Goal: Transaction & Acquisition: Purchase product/service

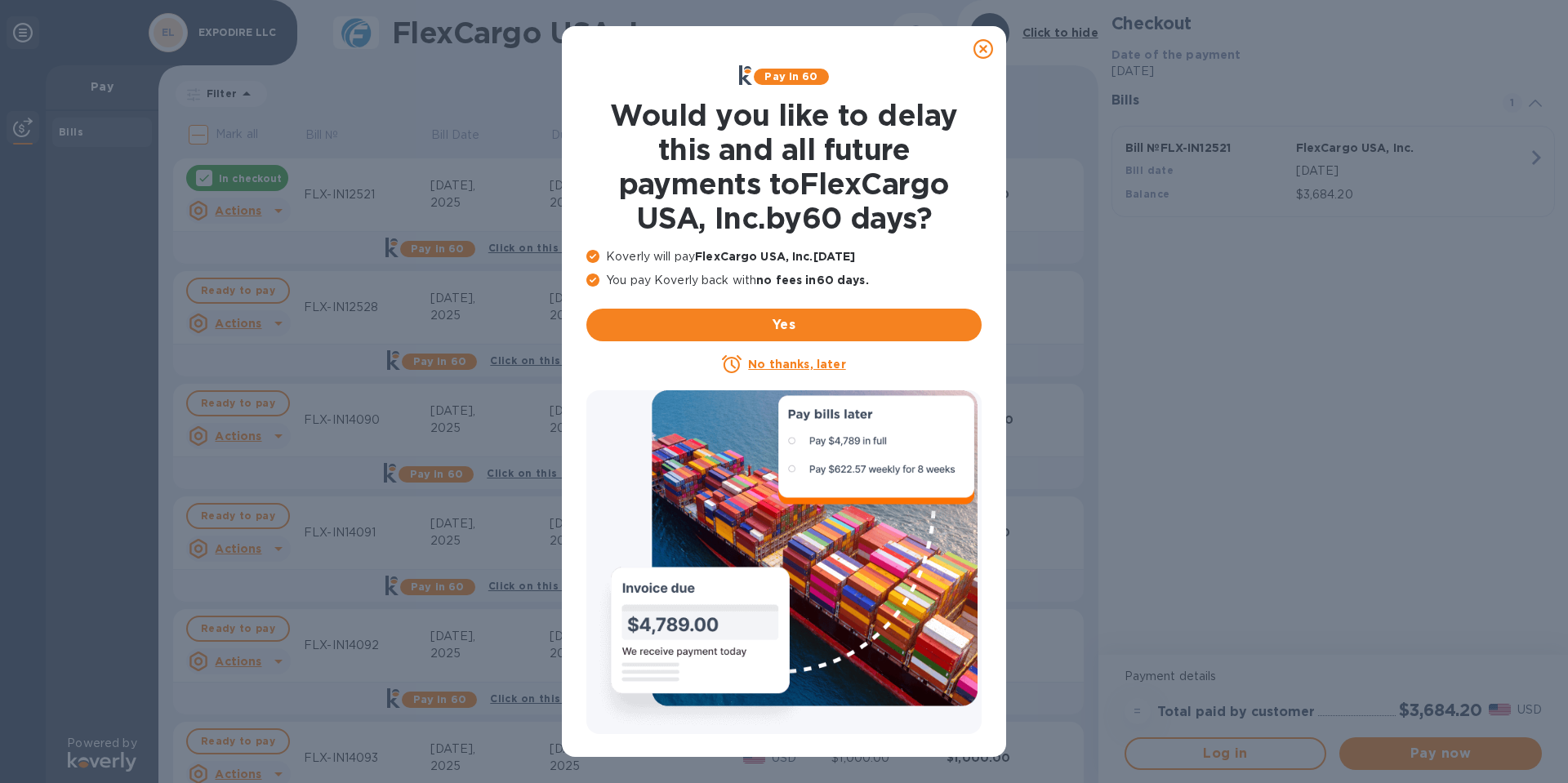
click at [985, 48] on icon at bounding box center [983, 49] width 19 height 19
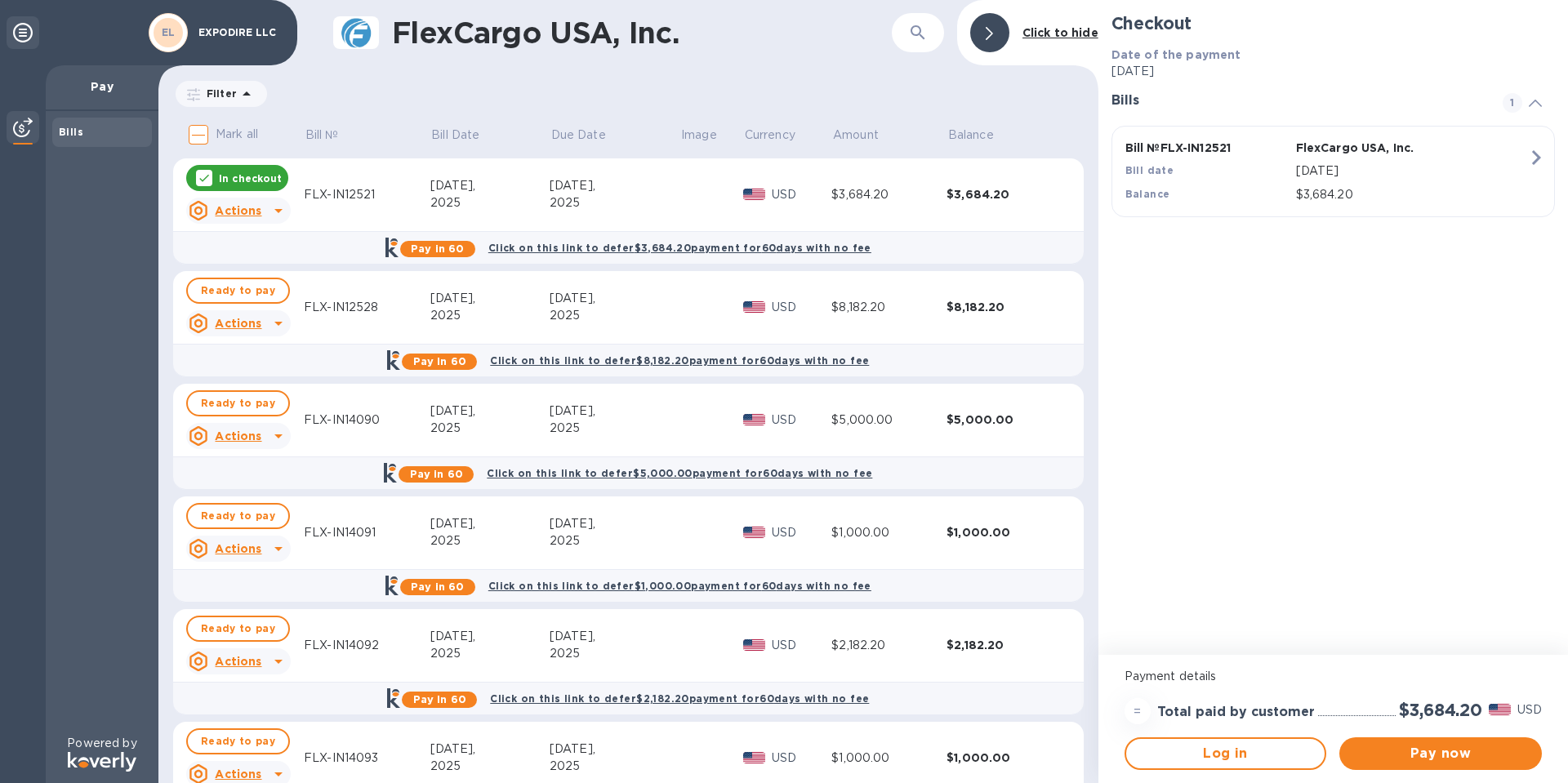
click at [219, 173] on p "In checkout" at bounding box center [250, 179] width 63 height 14
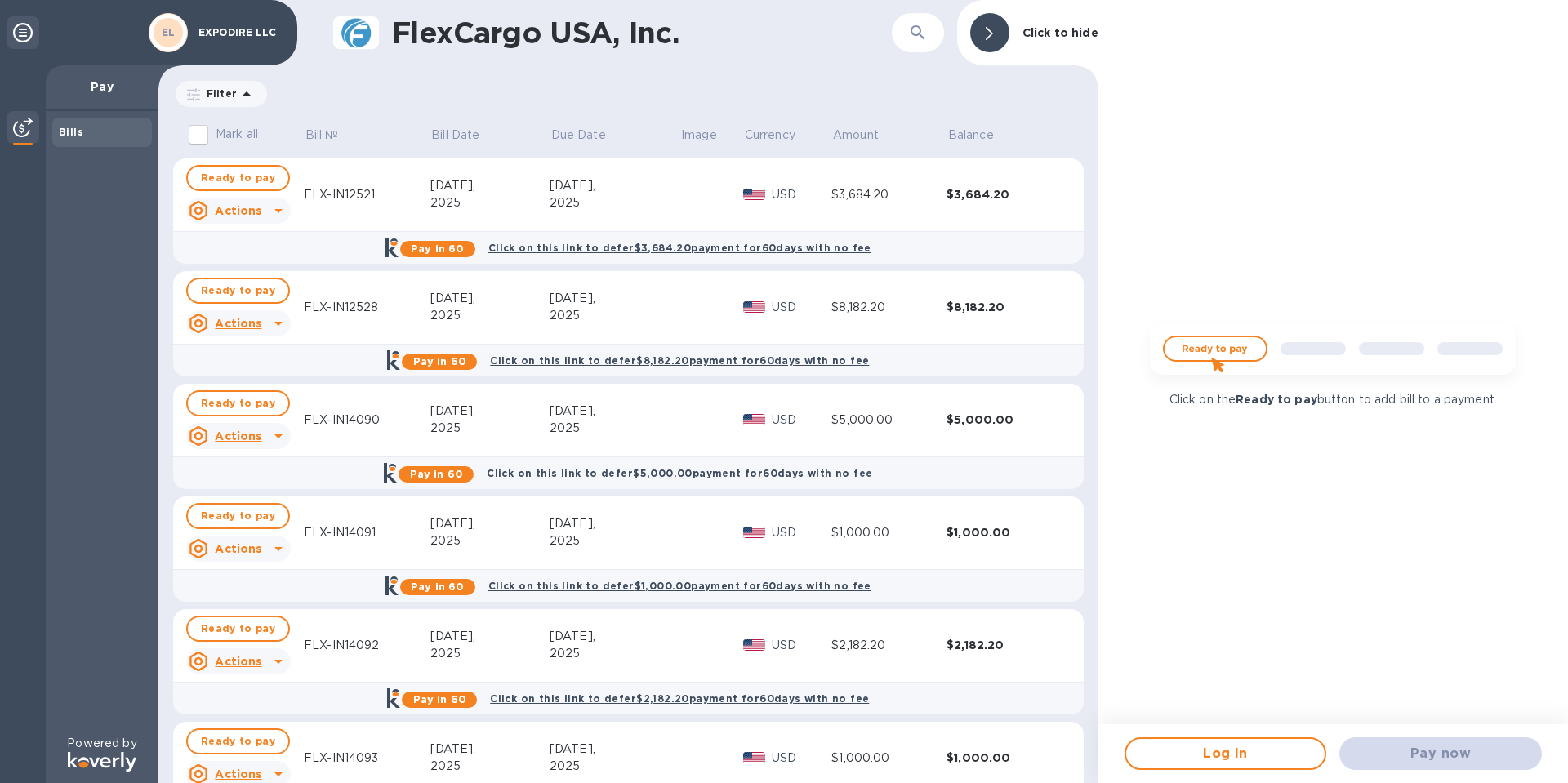
click at [269, 207] on icon at bounding box center [278, 211] width 19 height 19
click at [644, 197] on div at bounding box center [784, 391] width 1568 height 783
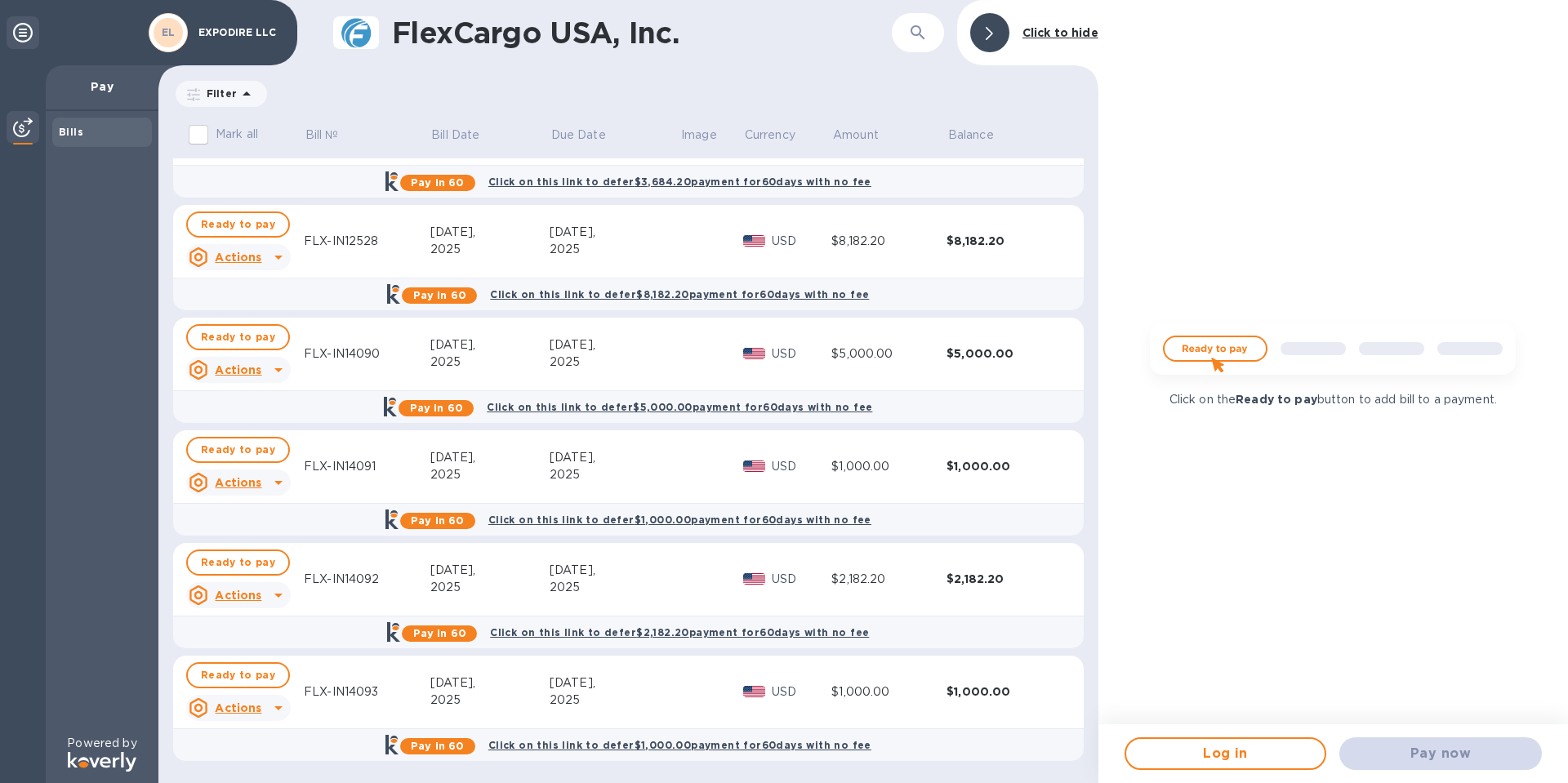
click at [659, 585] on div "2025" at bounding box center [614, 587] width 129 height 17
click at [242, 561] on span "Ready to pay" at bounding box center [238, 563] width 74 height 19
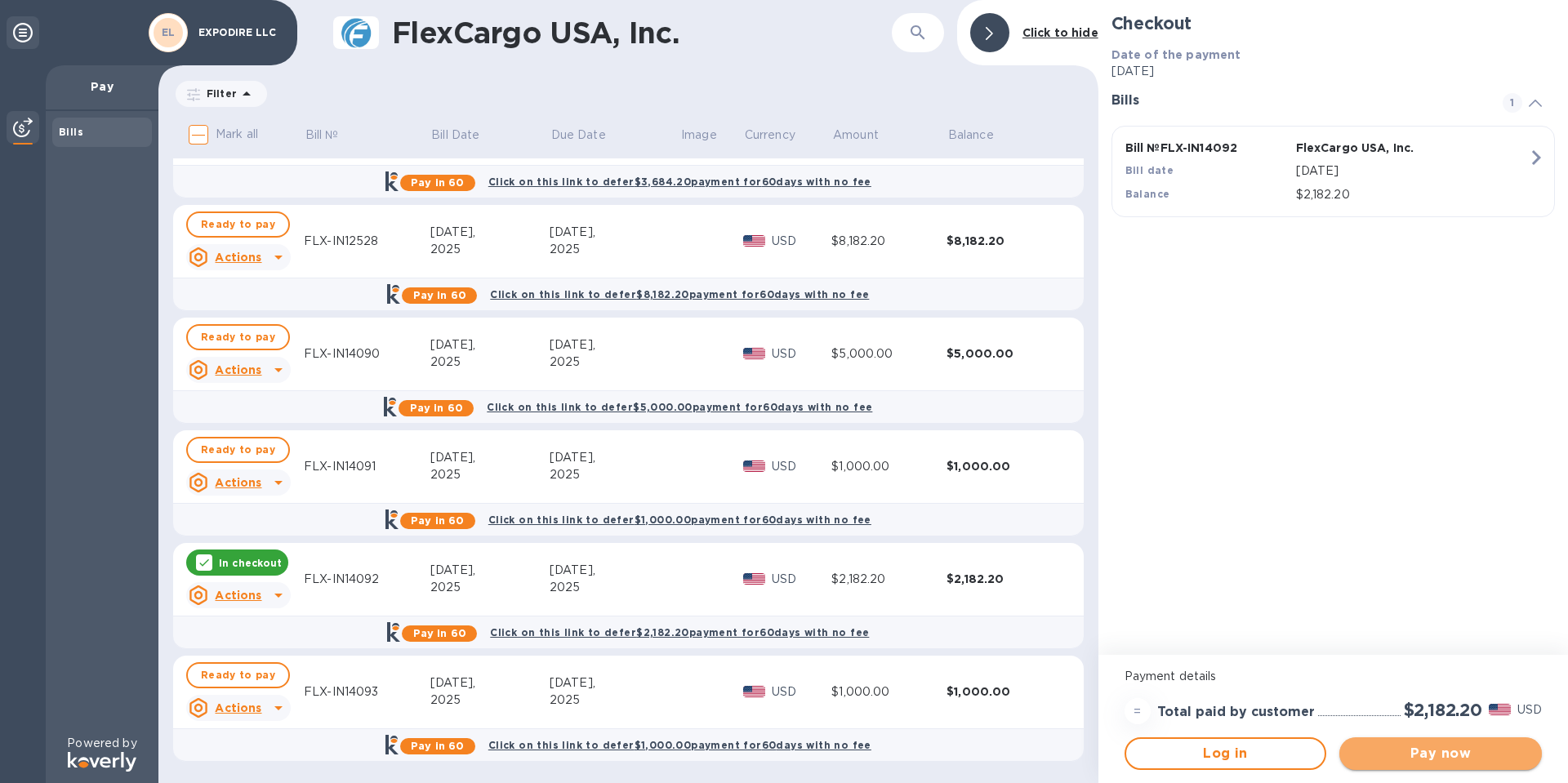
click at [1412, 753] on span "Pay now" at bounding box center [1440, 754] width 176 height 19
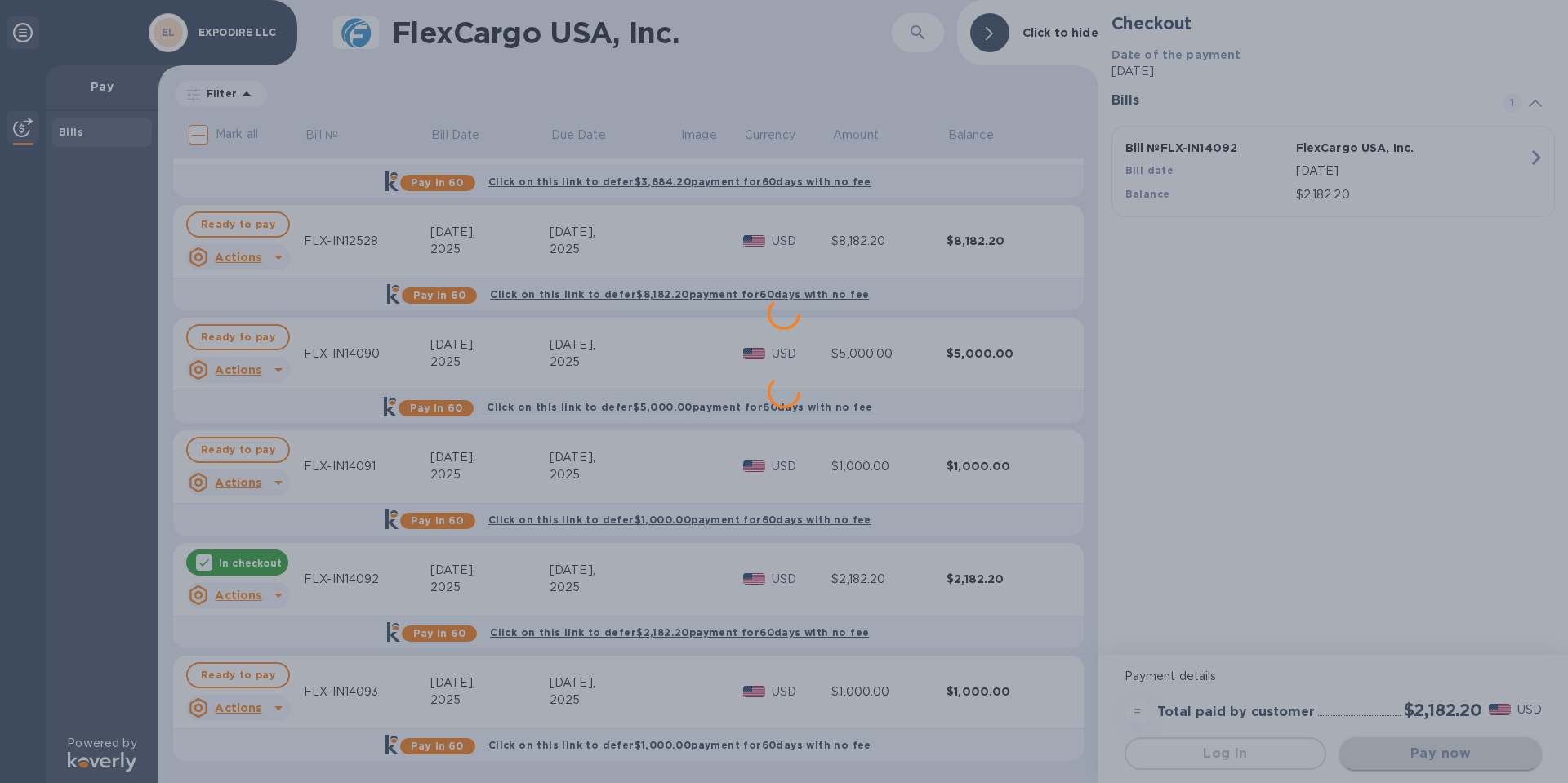
scroll to position [0, 0]
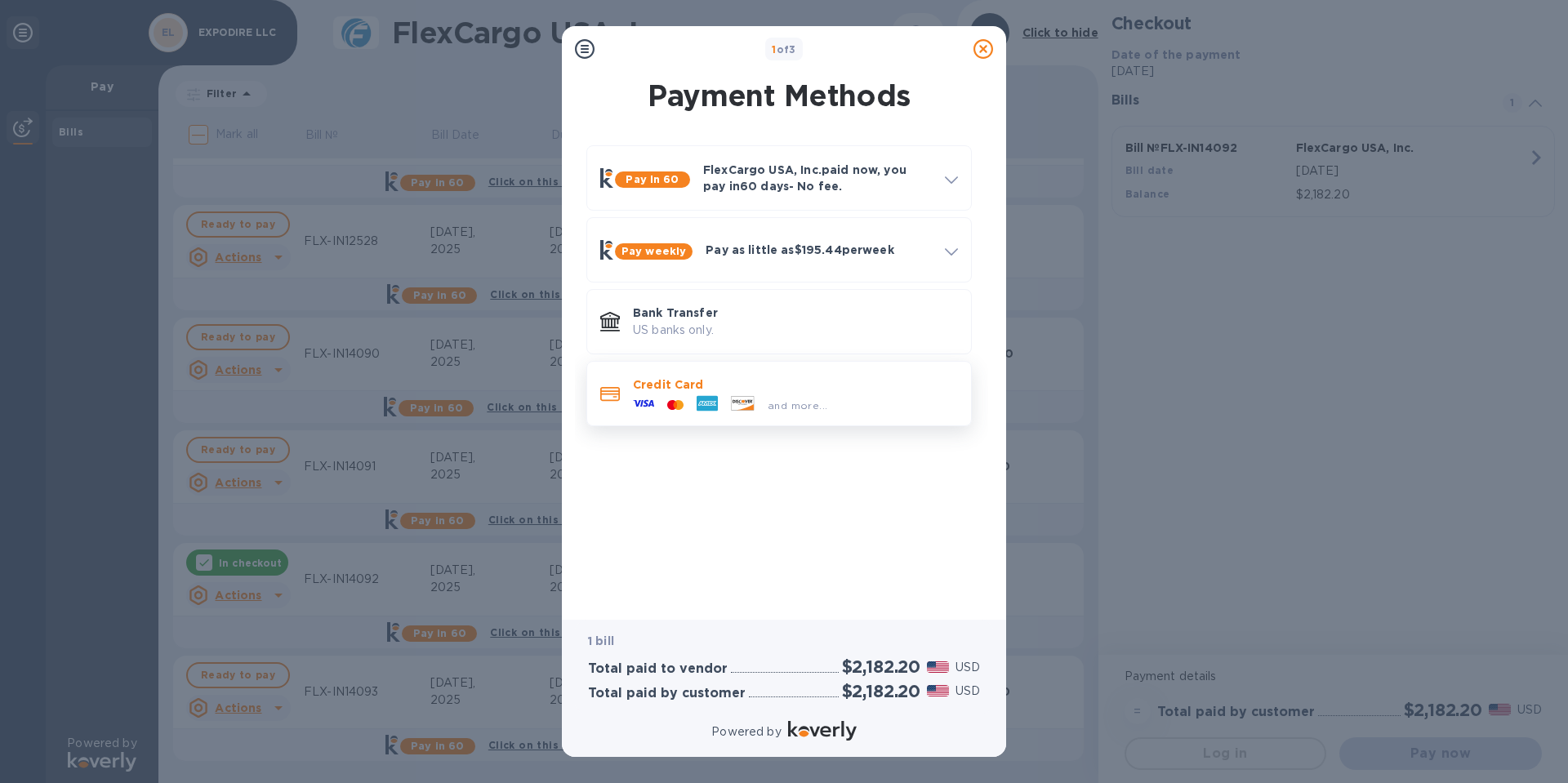
click at [844, 393] on div "and more..." at bounding box center [795, 402] width 325 height 18
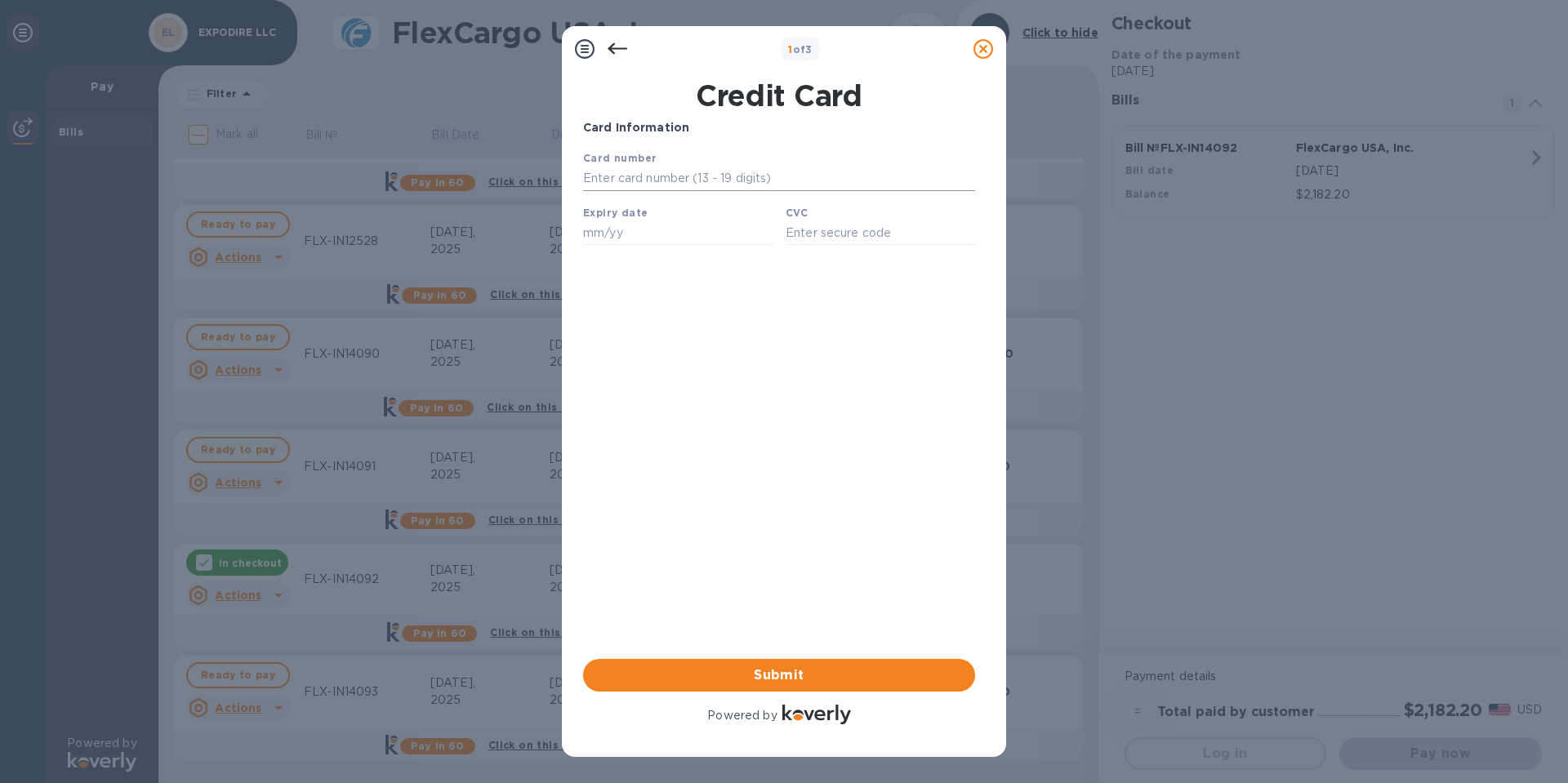
click at [661, 171] on input "text" at bounding box center [778, 179] width 392 height 25
type input "[CREDIT_CARD_NUMBER]"
click at [610, 236] on input "text" at bounding box center [677, 233] width 189 height 25
type input "04/28"
click at [820, 230] on input "text" at bounding box center [880, 233] width 189 height 25
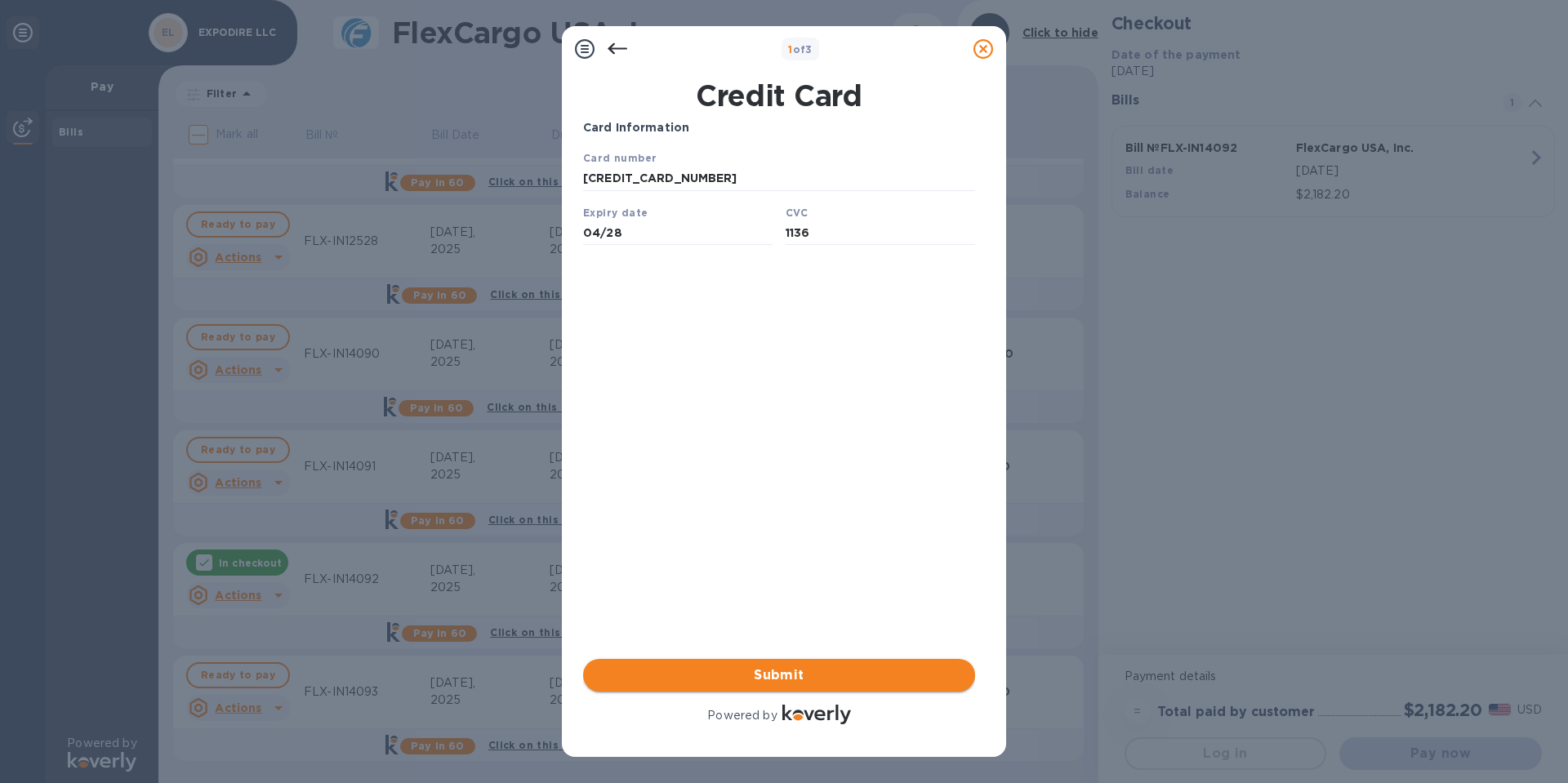
type input "1136"
click at [795, 670] on span "Submit" at bounding box center [778, 676] width 365 height 19
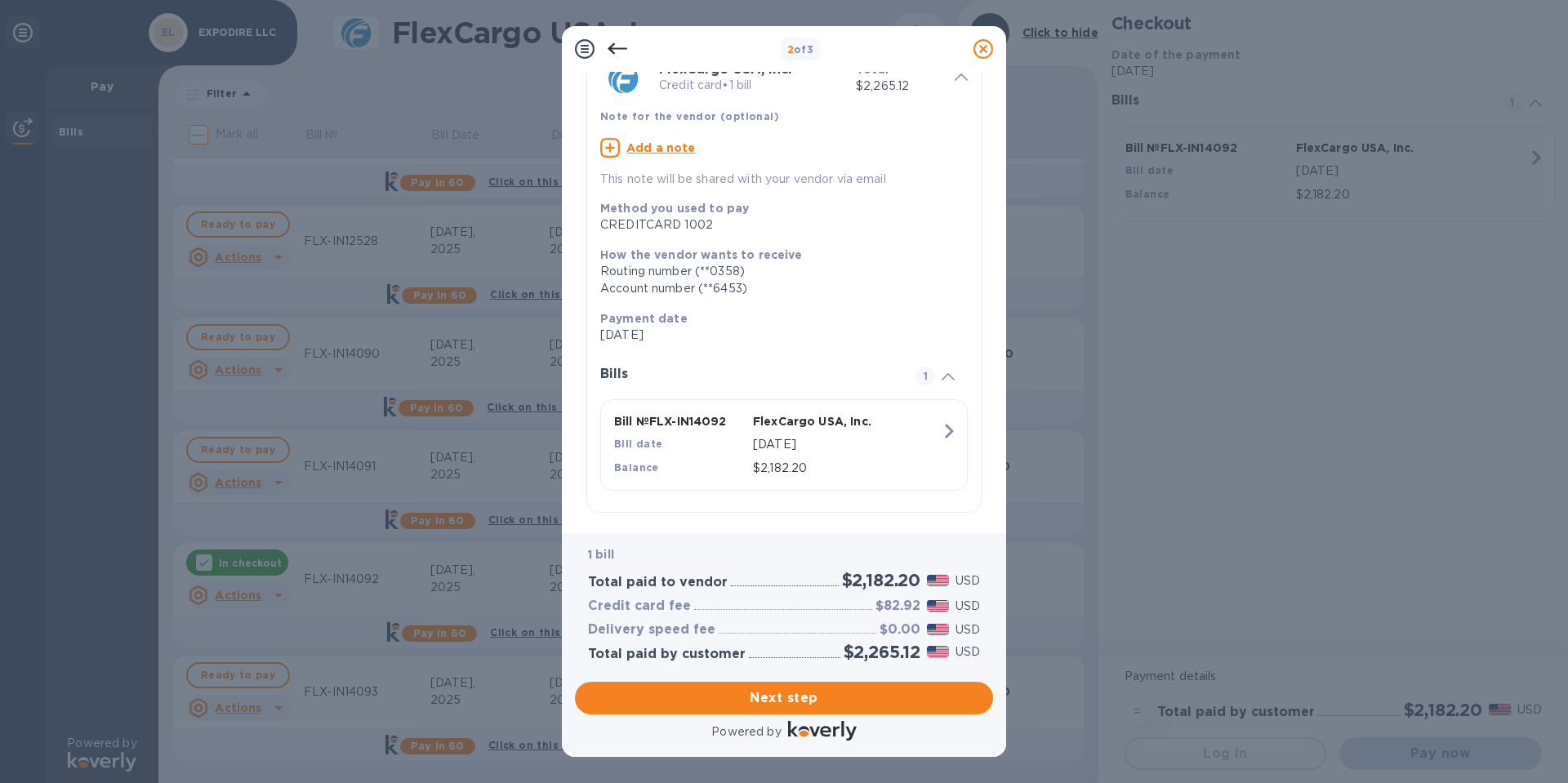
scroll to position [94, 0]
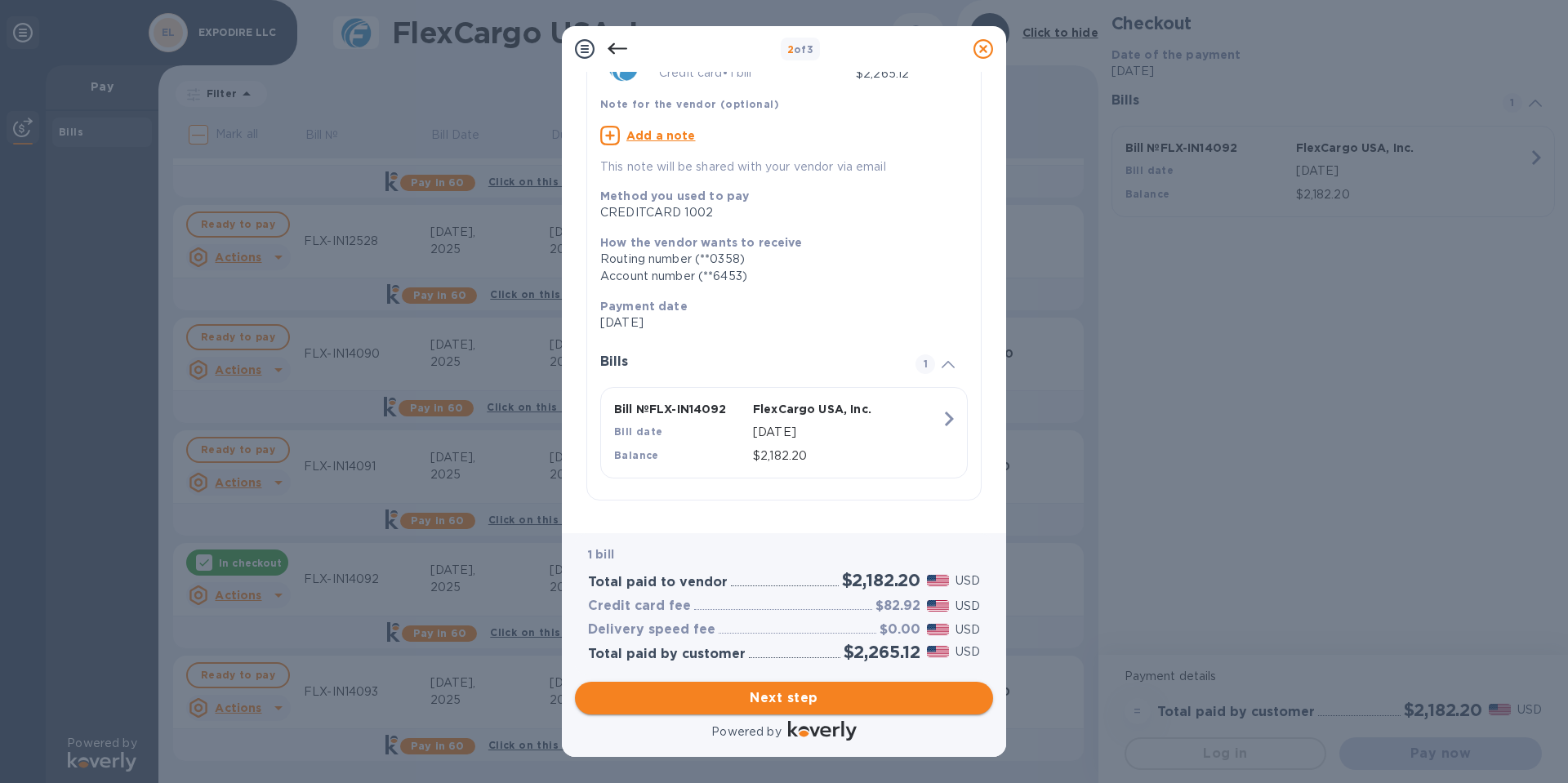
click at [800, 703] on span "Next step" at bounding box center [784, 698] width 392 height 19
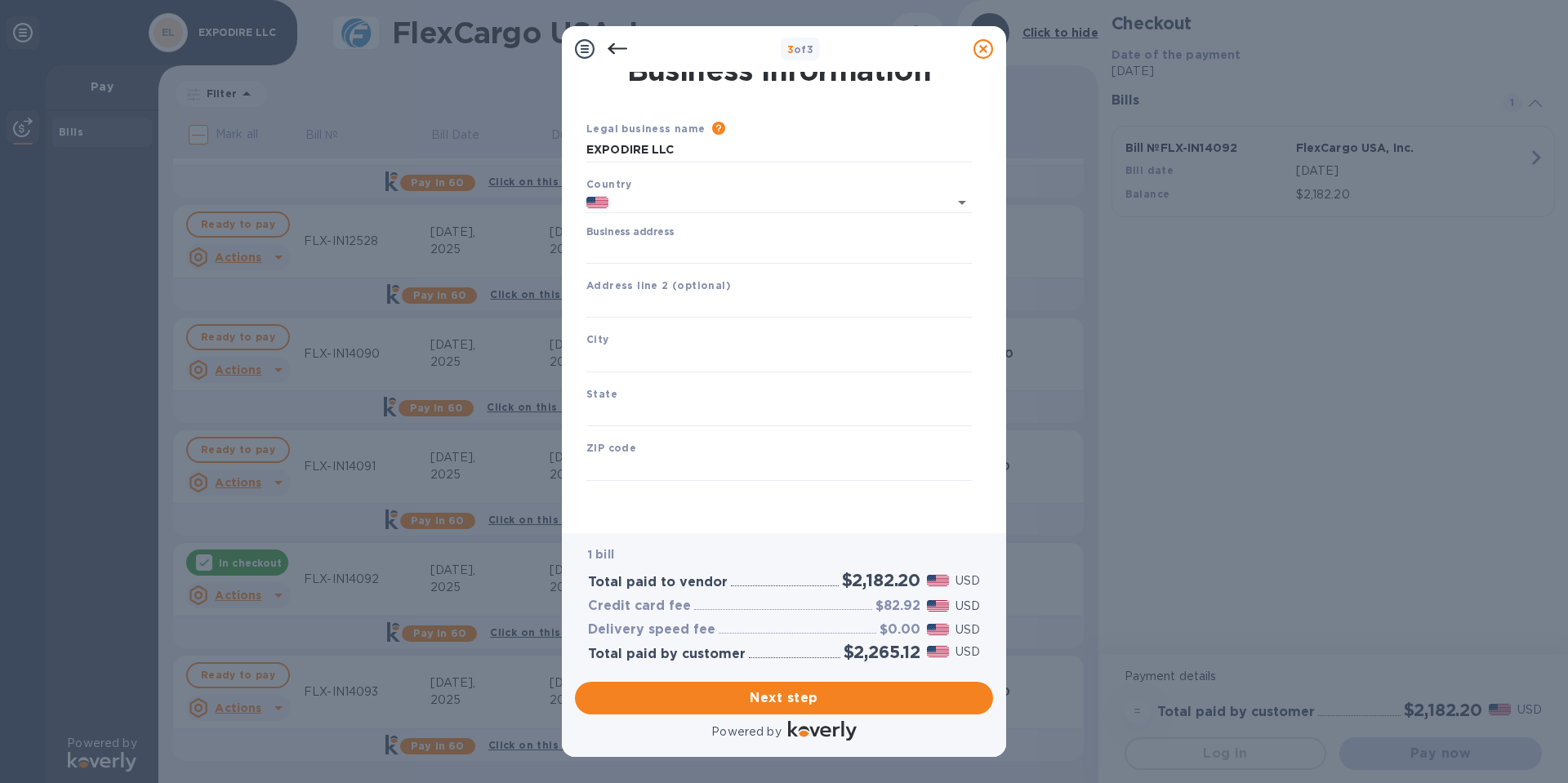
type input "[GEOGRAPHIC_DATA]"
click at [679, 247] on input "Business address" at bounding box center [779, 252] width 386 height 25
type input "[STREET_ADDRESS]"
click at [665, 306] on input "text" at bounding box center [779, 307] width 386 height 25
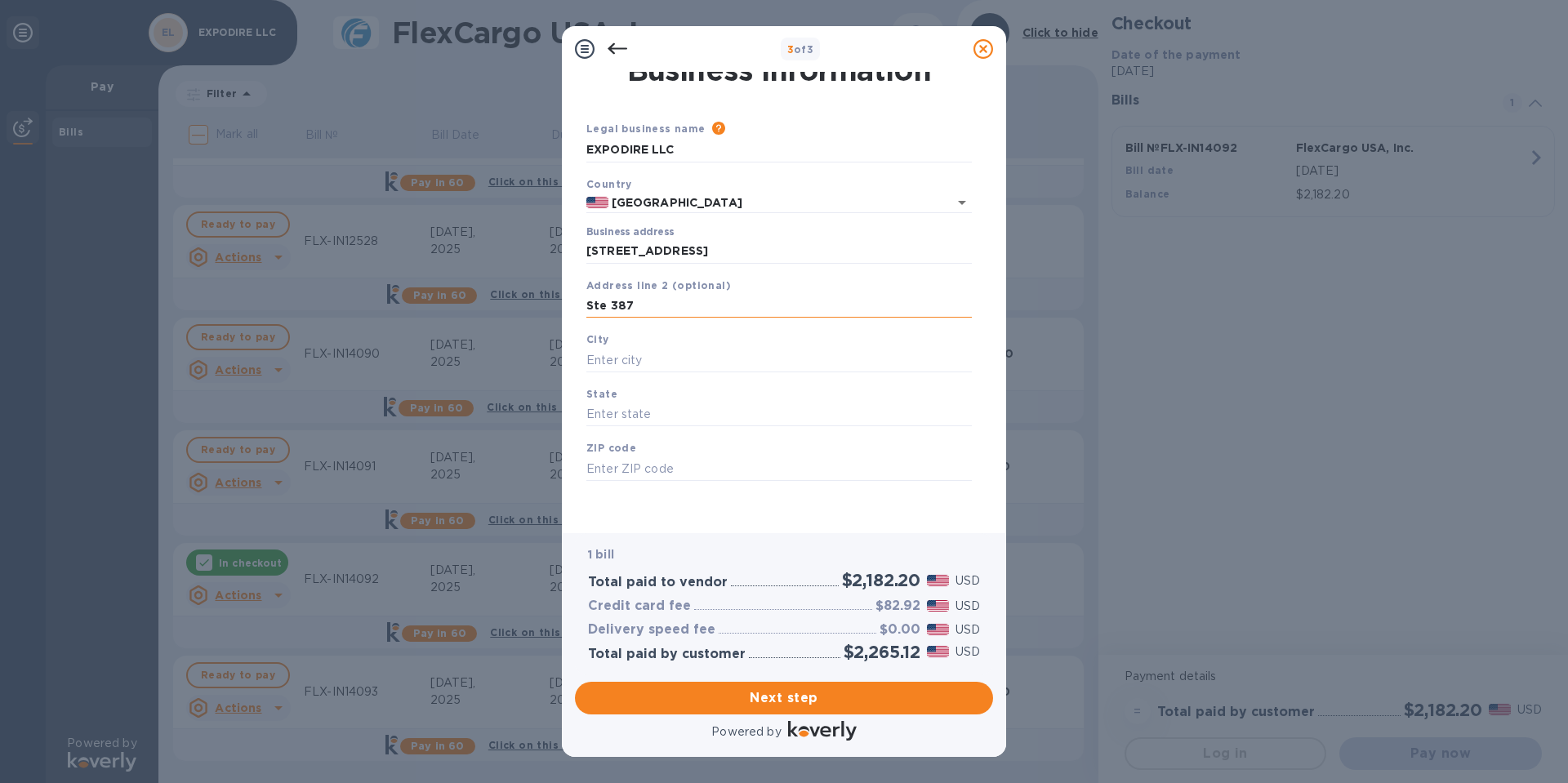
type input "Ste 387"
type input "c"
type input "[PERSON_NAME]"
type input "NJ"
type input "07011"
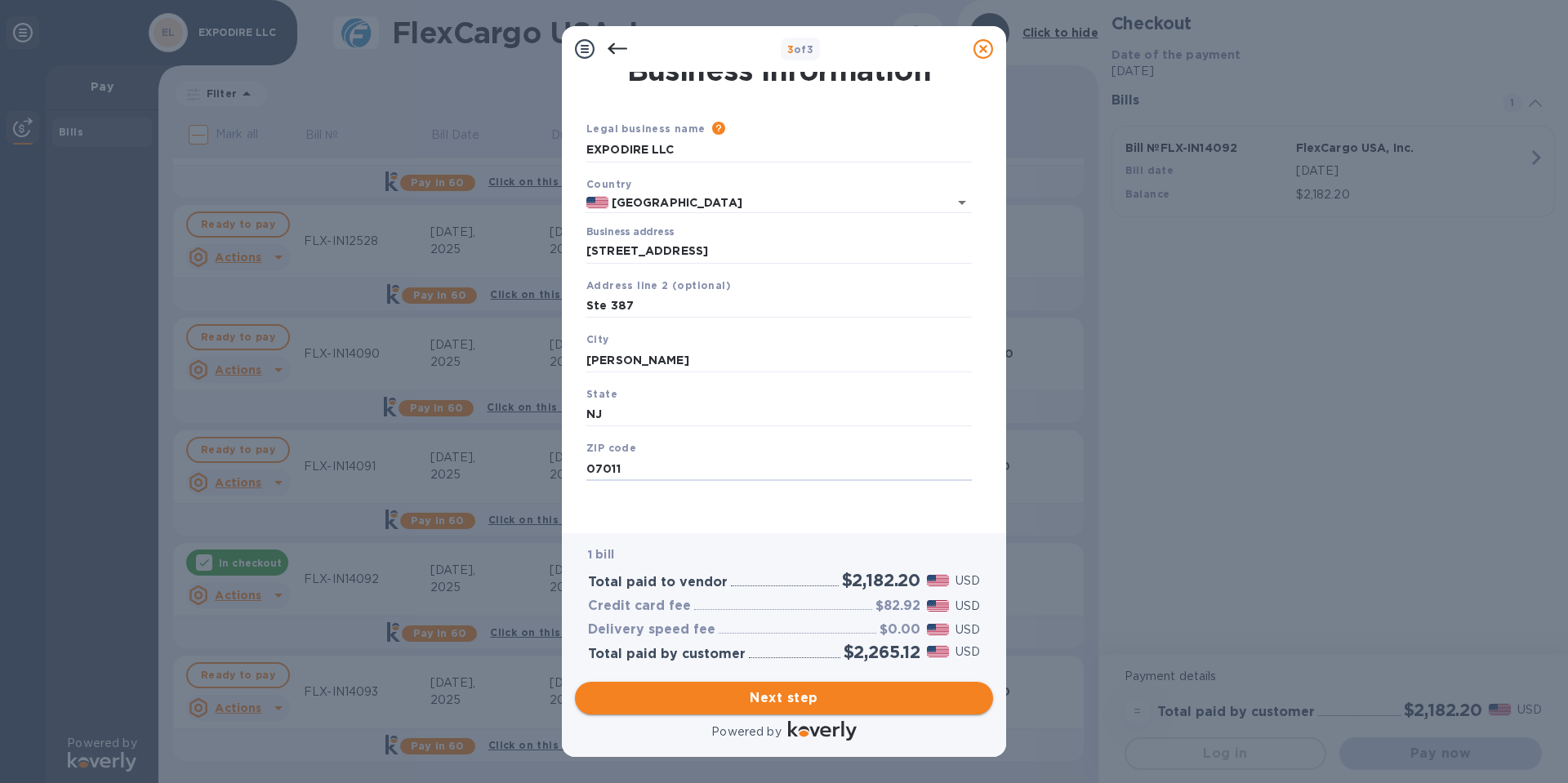
click at [797, 700] on span "Next step" at bounding box center [784, 698] width 392 height 19
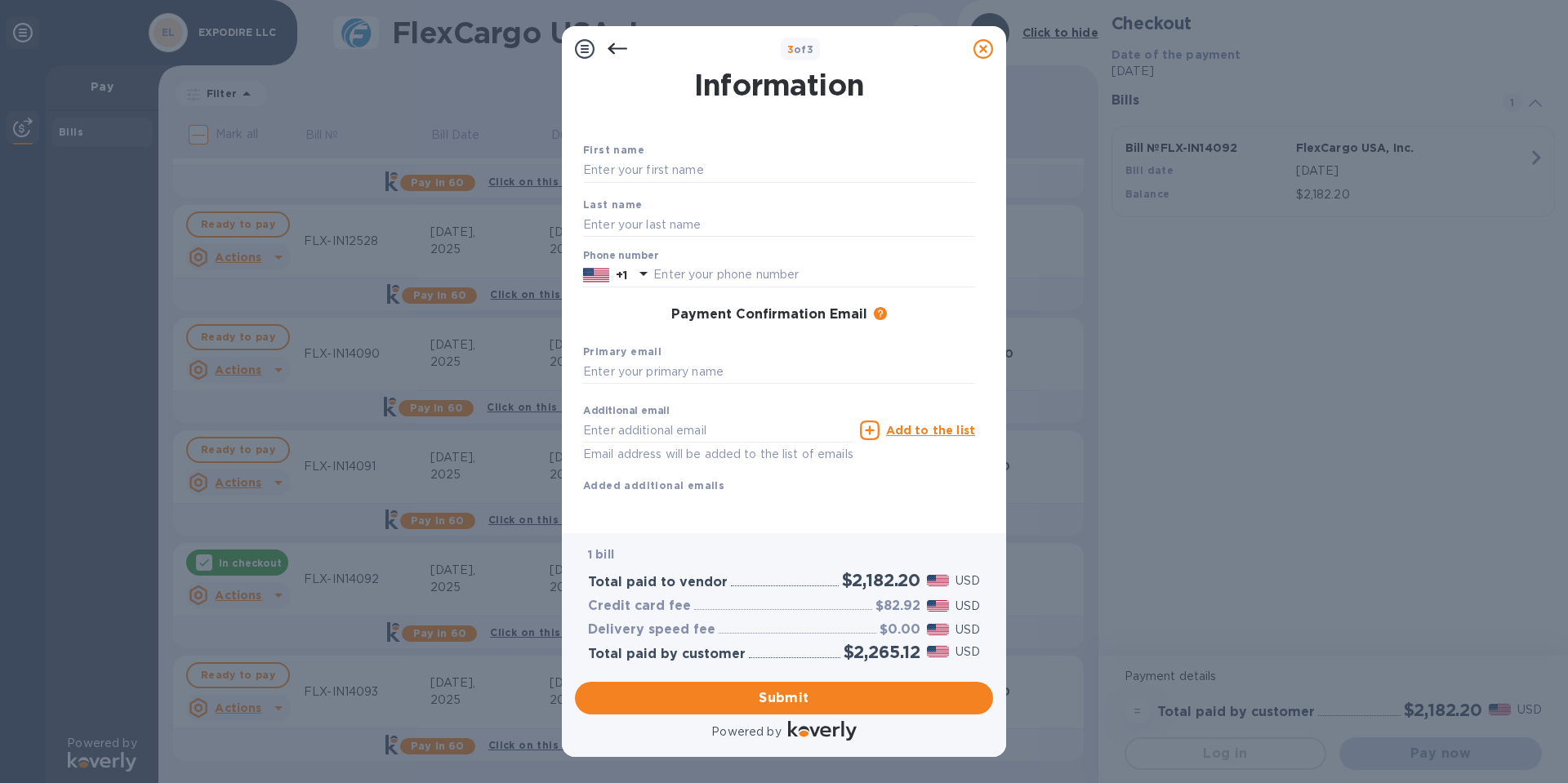
scroll to position [0, 0]
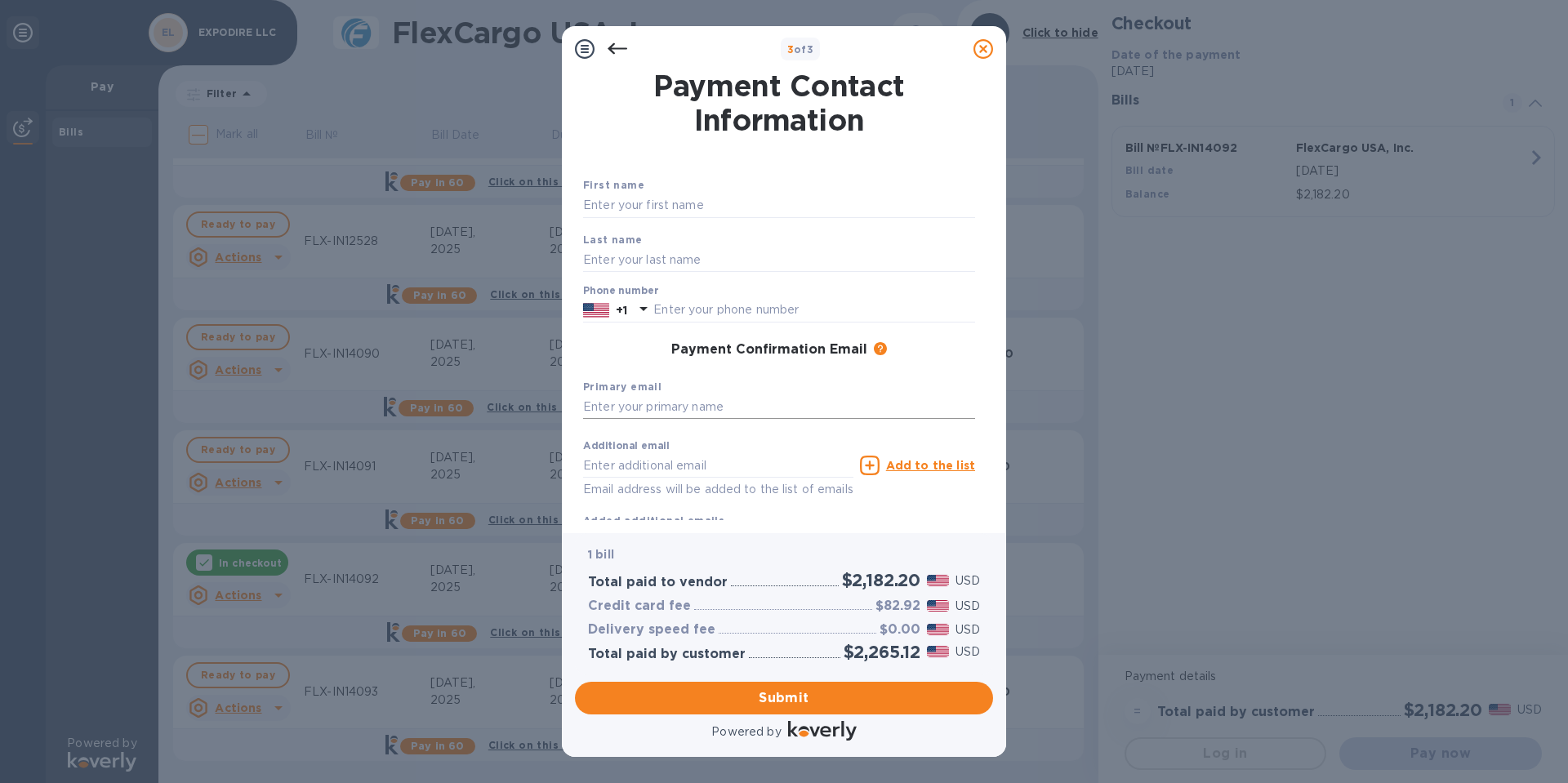
click at [712, 403] on input "text" at bounding box center [778, 408] width 392 height 25
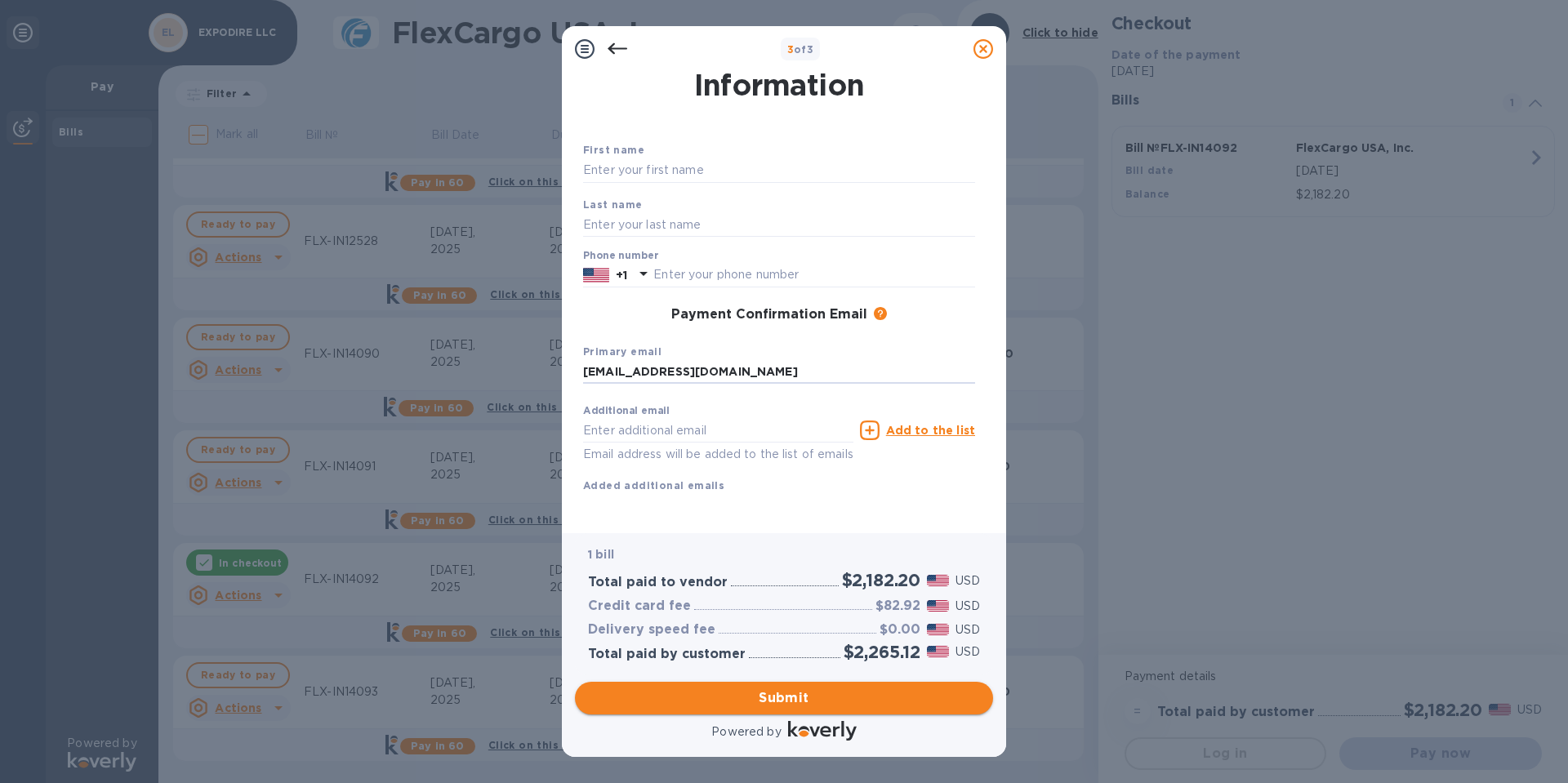
type input "[EMAIL_ADDRESS][DOMAIN_NAME]"
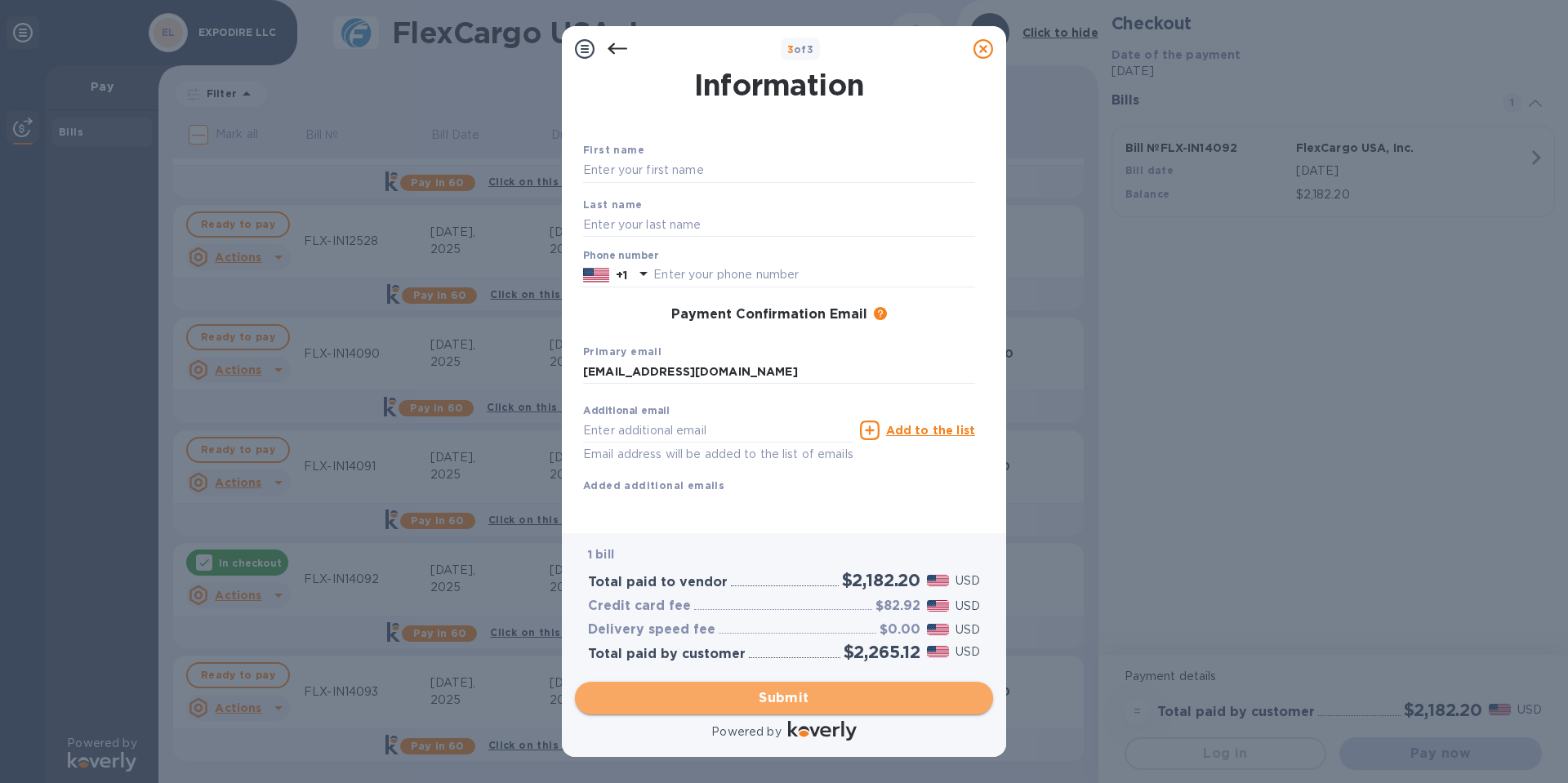
click at [799, 697] on span "Submit" at bounding box center [784, 698] width 392 height 19
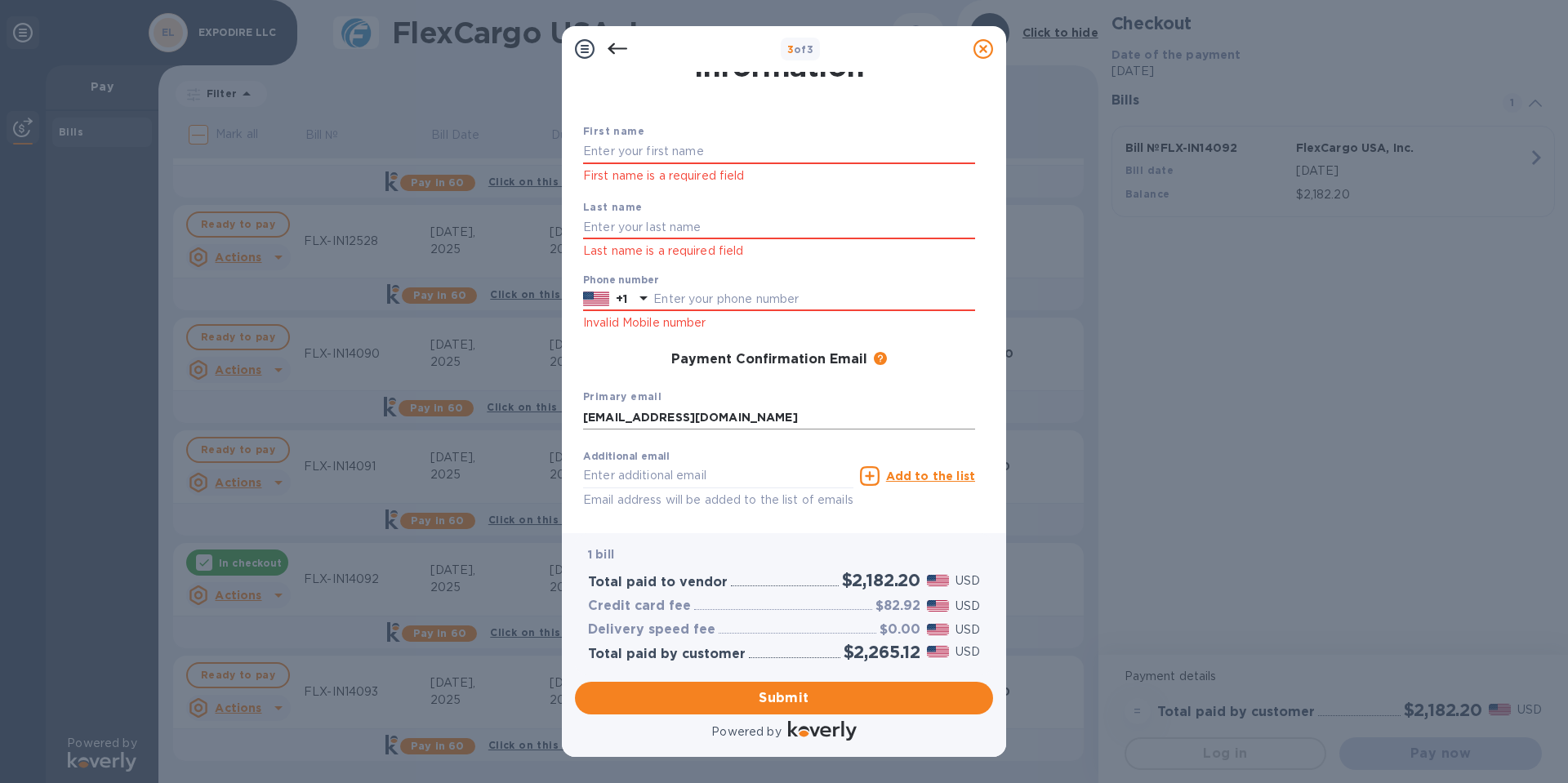
scroll to position [0, 0]
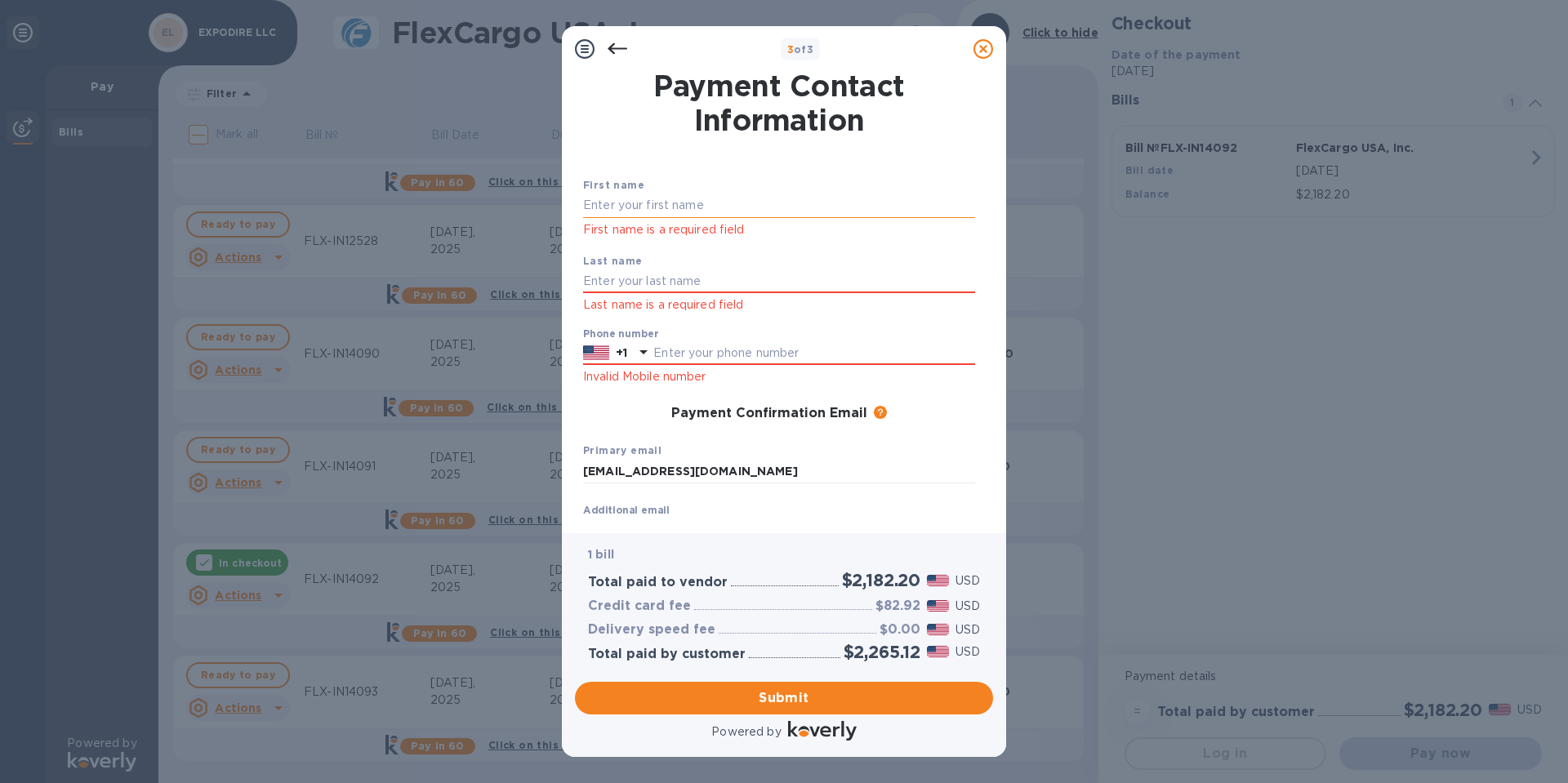
click at [670, 204] on input "text" at bounding box center [778, 206] width 392 height 25
type input "Kazim"
type input "Ozkan"
type input "8564730100"
click at [769, 692] on span "Submit" at bounding box center [784, 698] width 392 height 19
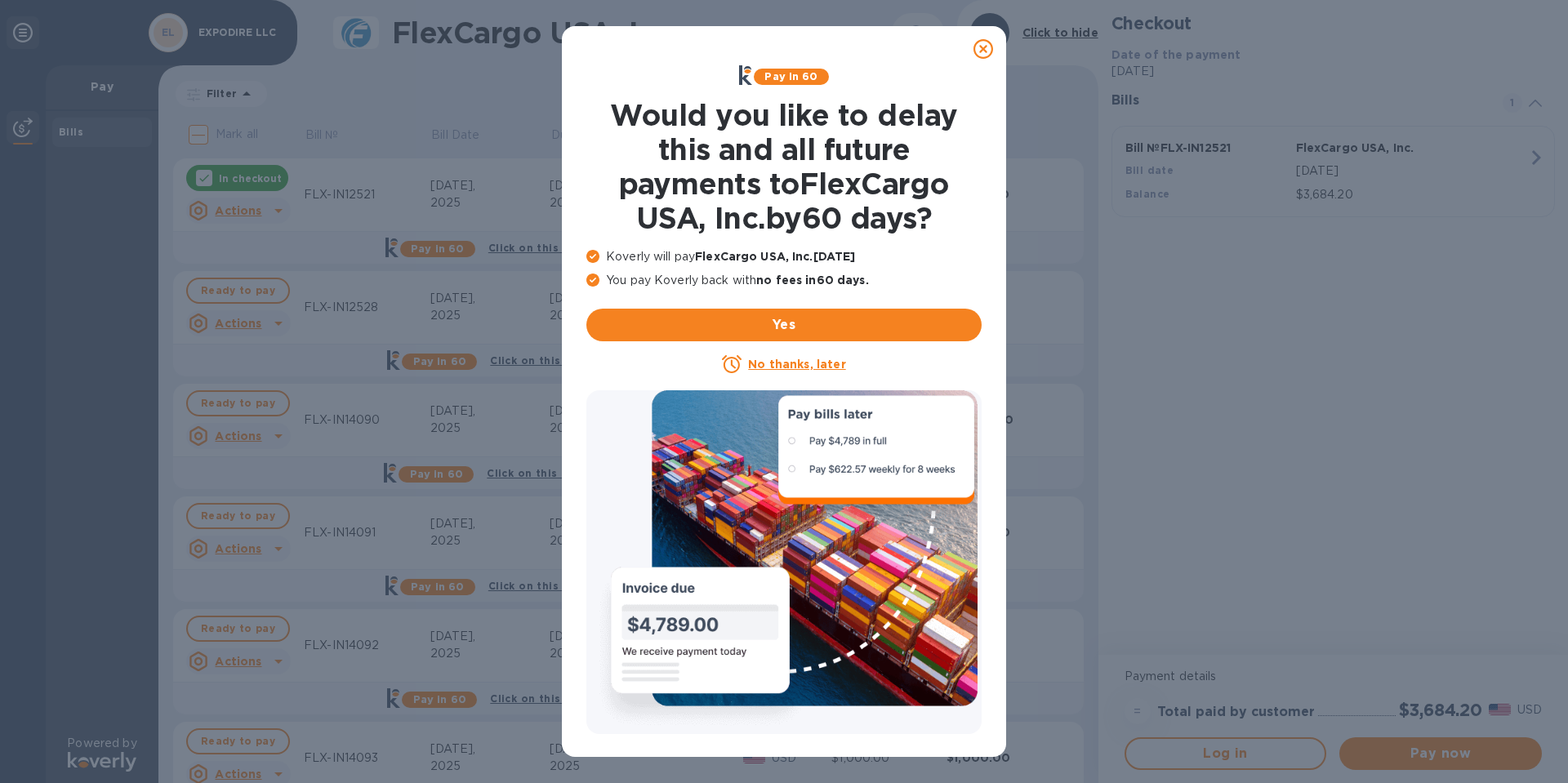
click at [982, 45] on icon at bounding box center [983, 49] width 19 height 19
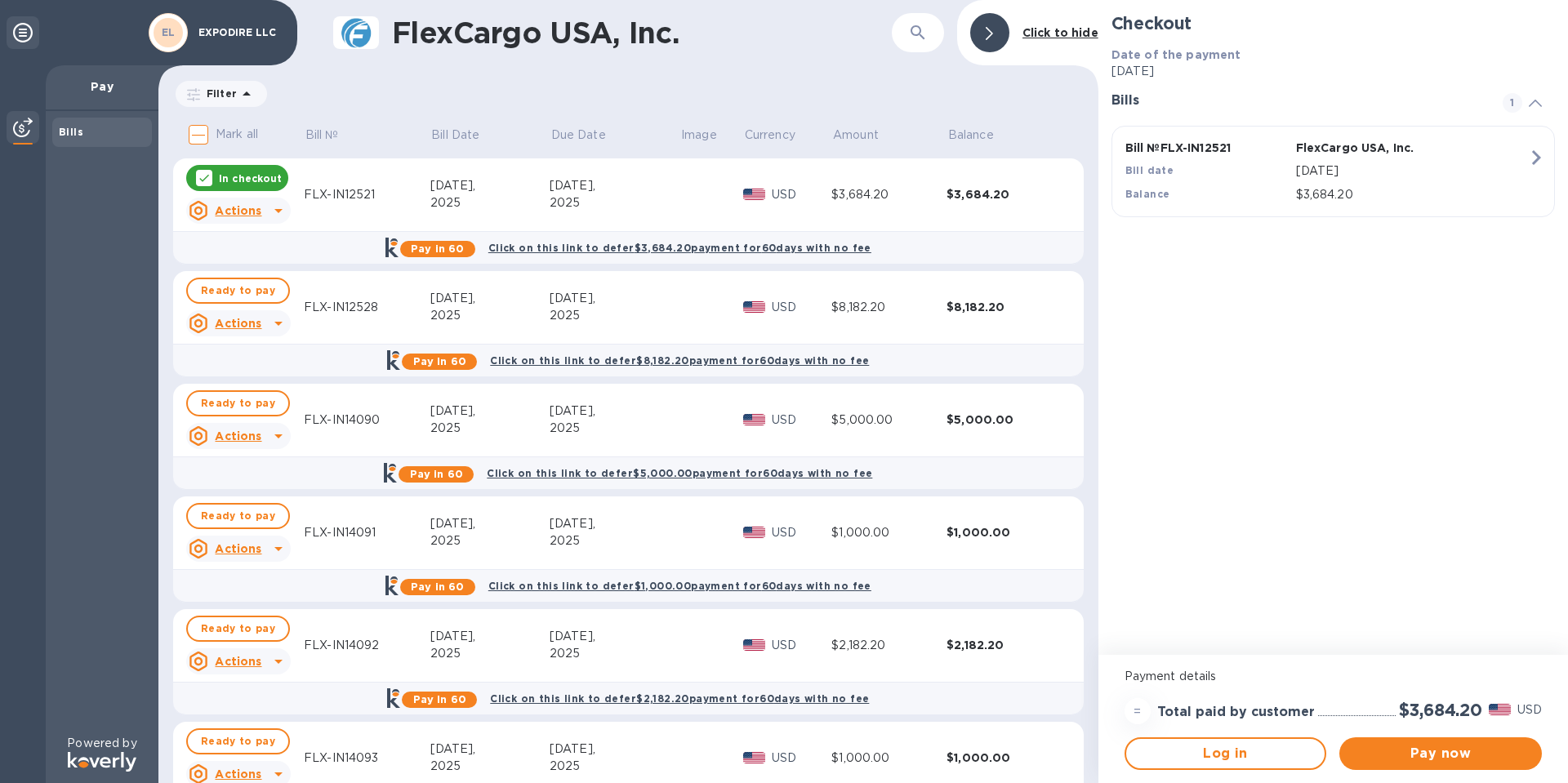
click at [213, 178] on div "In checkout" at bounding box center [237, 178] width 102 height 26
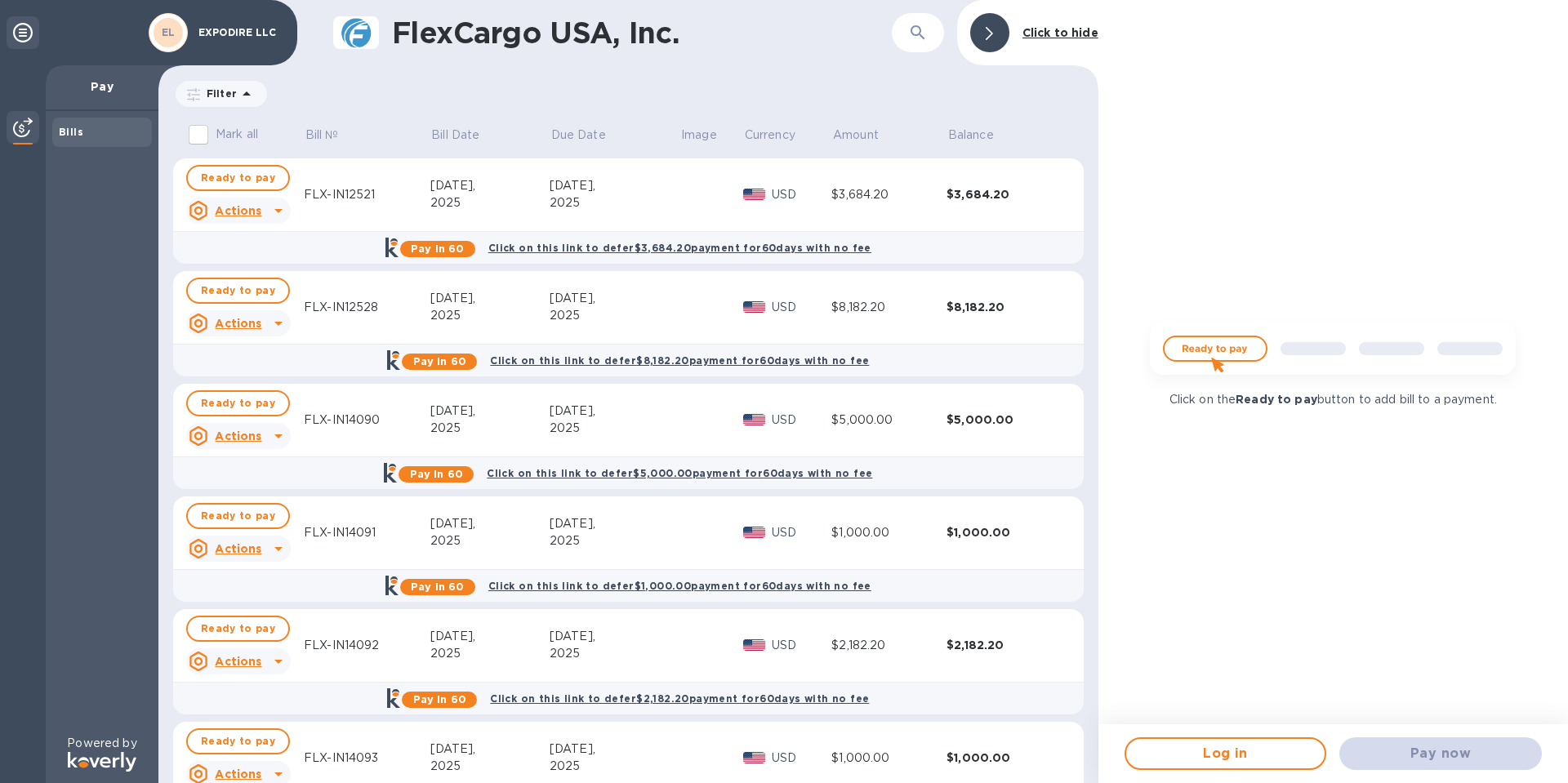
scroll to position [66, 0]
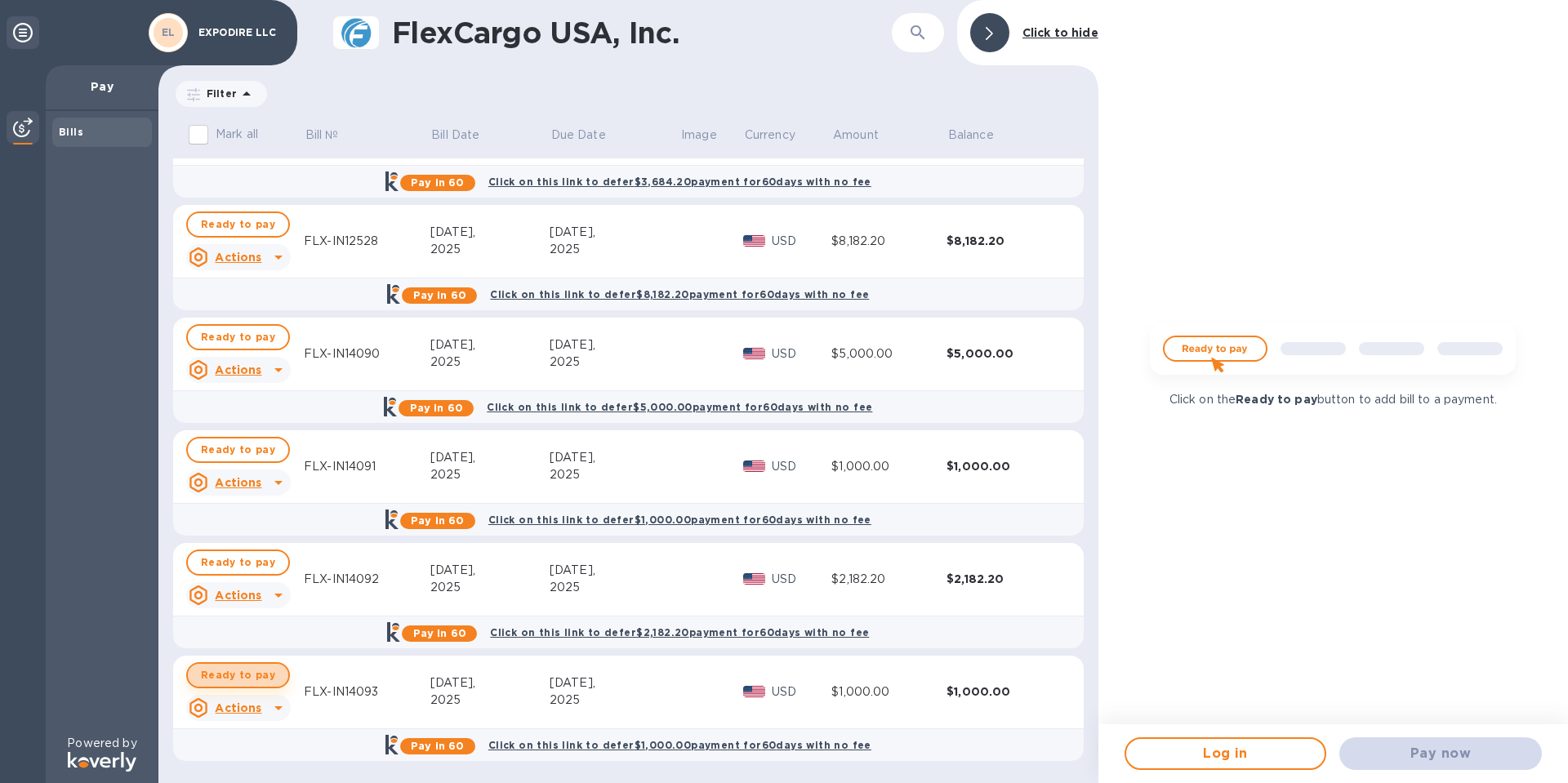
click at [245, 676] on span "Ready to pay" at bounding box center [238, 676] width 74 height 19
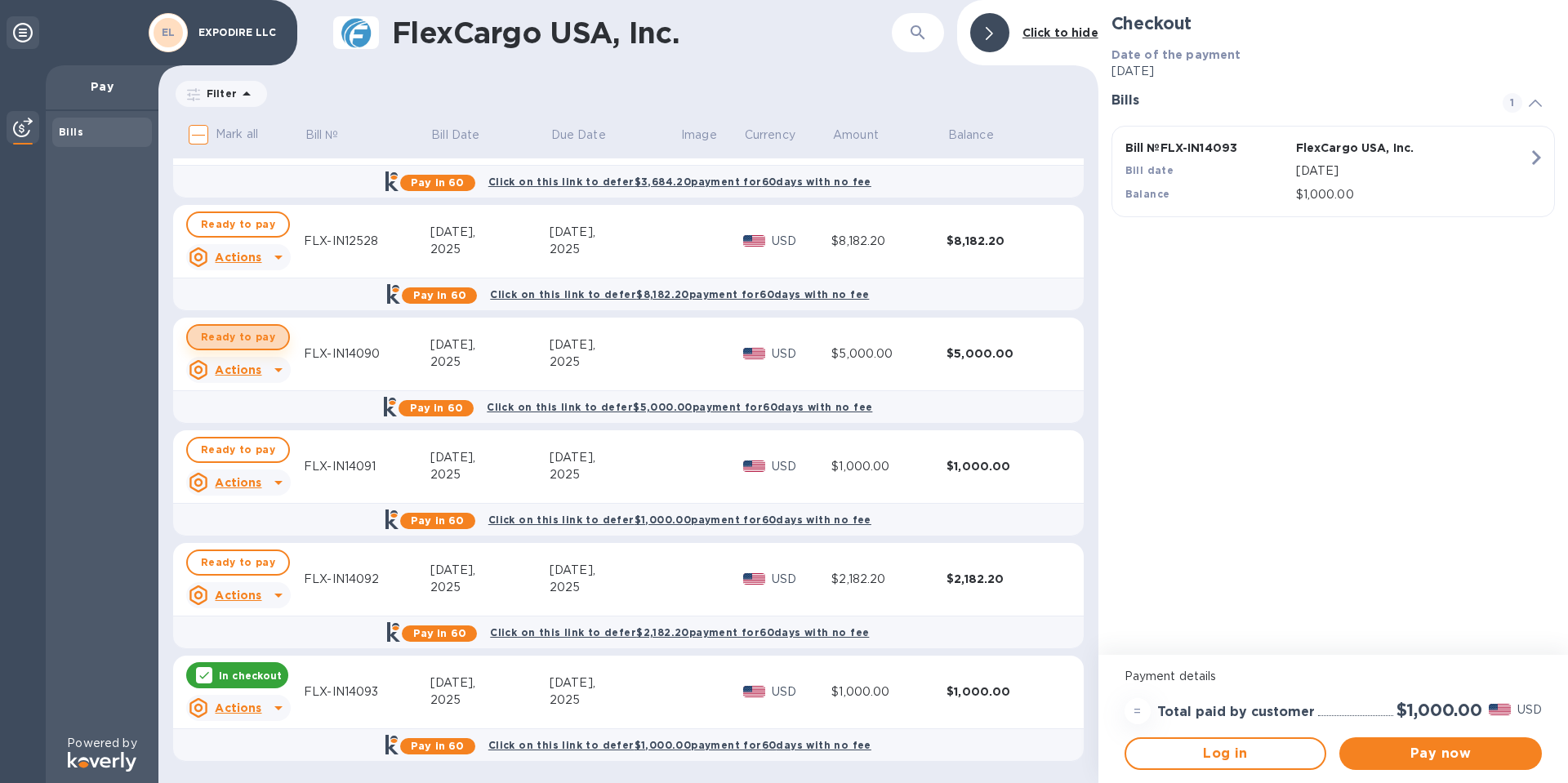
click at [262, 336] on span "Ready to pay" at bounding box center [238, 337] width 74 height 19
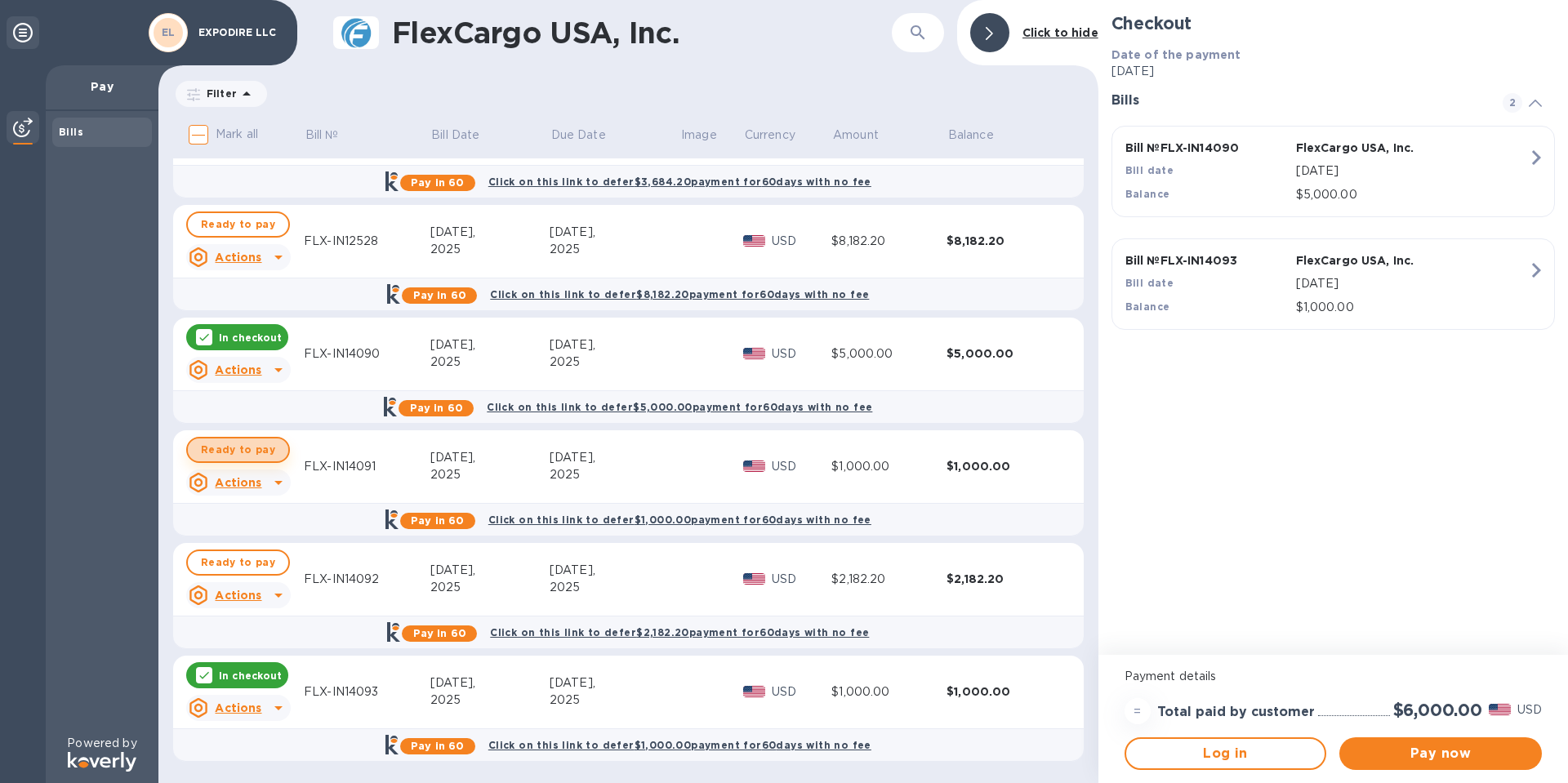
click at [245, 442] on span "Ready to pay" at bounding box center [238, 450] width 74 height 19
click at [233, 570] on span "Ready to pay" at bounding box center [238, 563] width 74 height 19
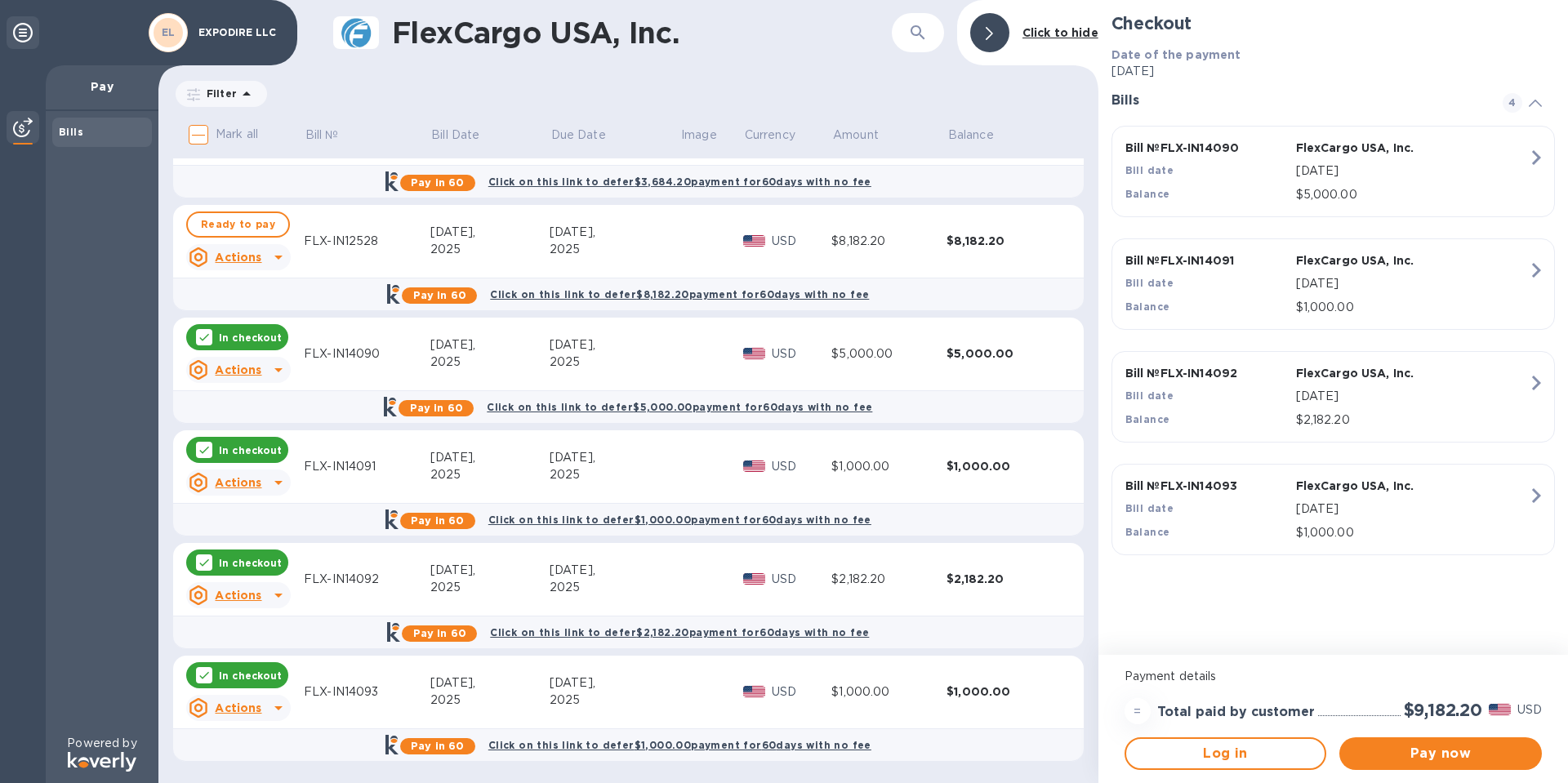
click at [251, 670] on p "In checkout" at bounding box center [250, 676] width 63 height 14
click at [247, 557] on p "In checkout" at bounding box center [250, 564] width 63 height 14
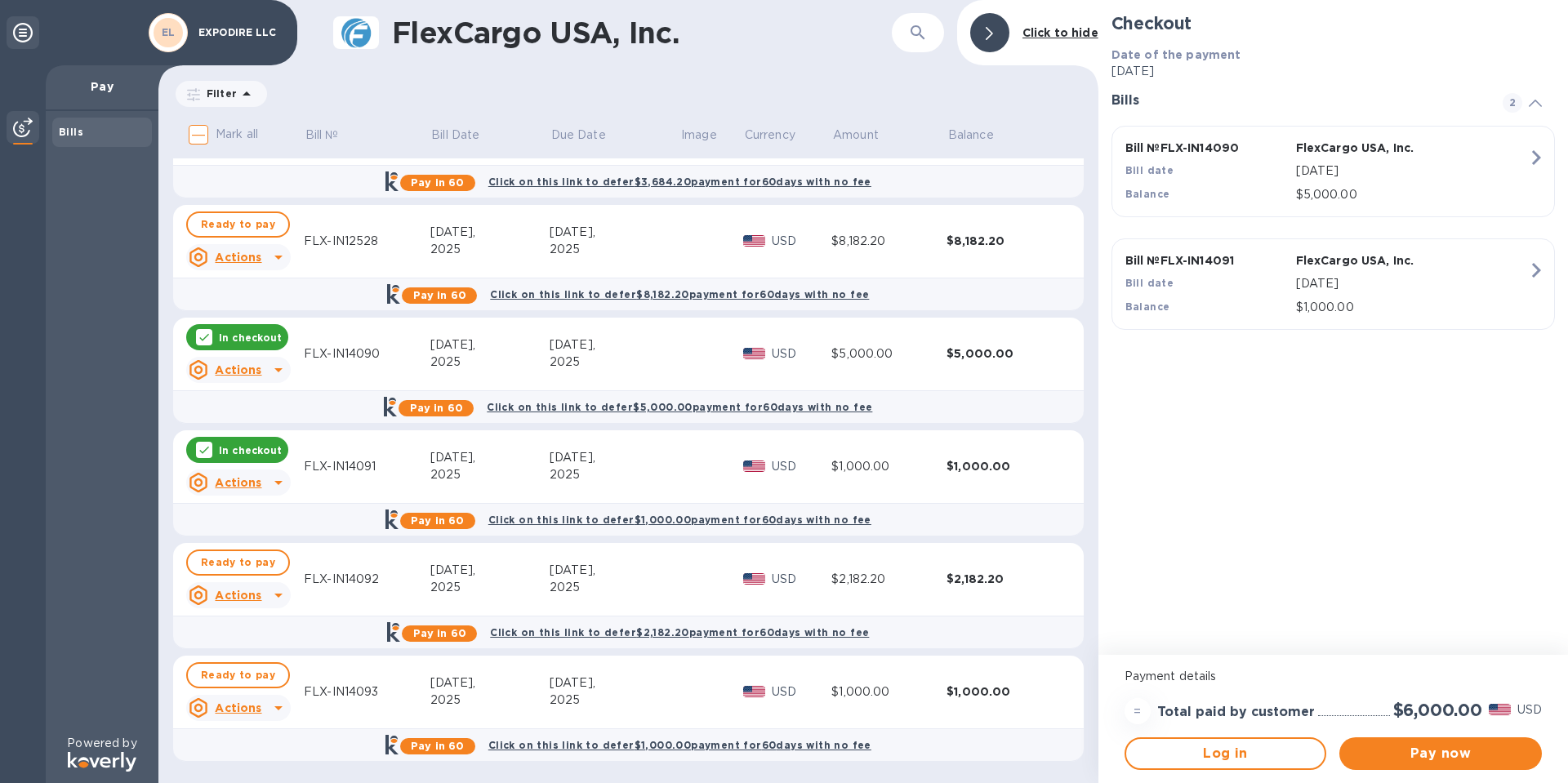
click at [242, 332] on p "In checkout" at bounding box center [250, 338] width 63 height 14
click at [229, 445] on p "In checkout" at bounding box center [250, 451] width 63 height 14
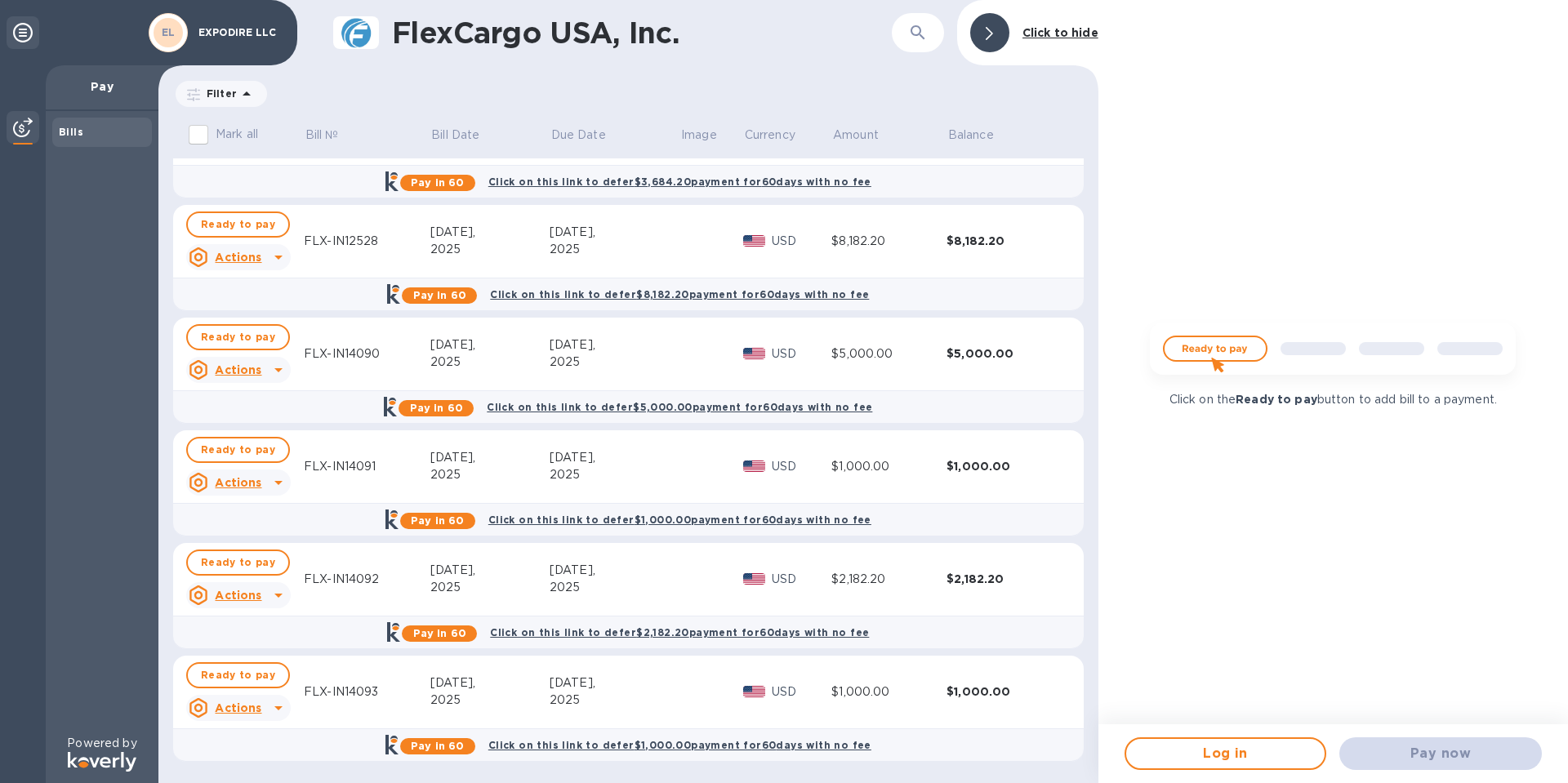
click at [251, 450] on span "Ready to pay" at bounding box center [238, 450] width 74 height 19
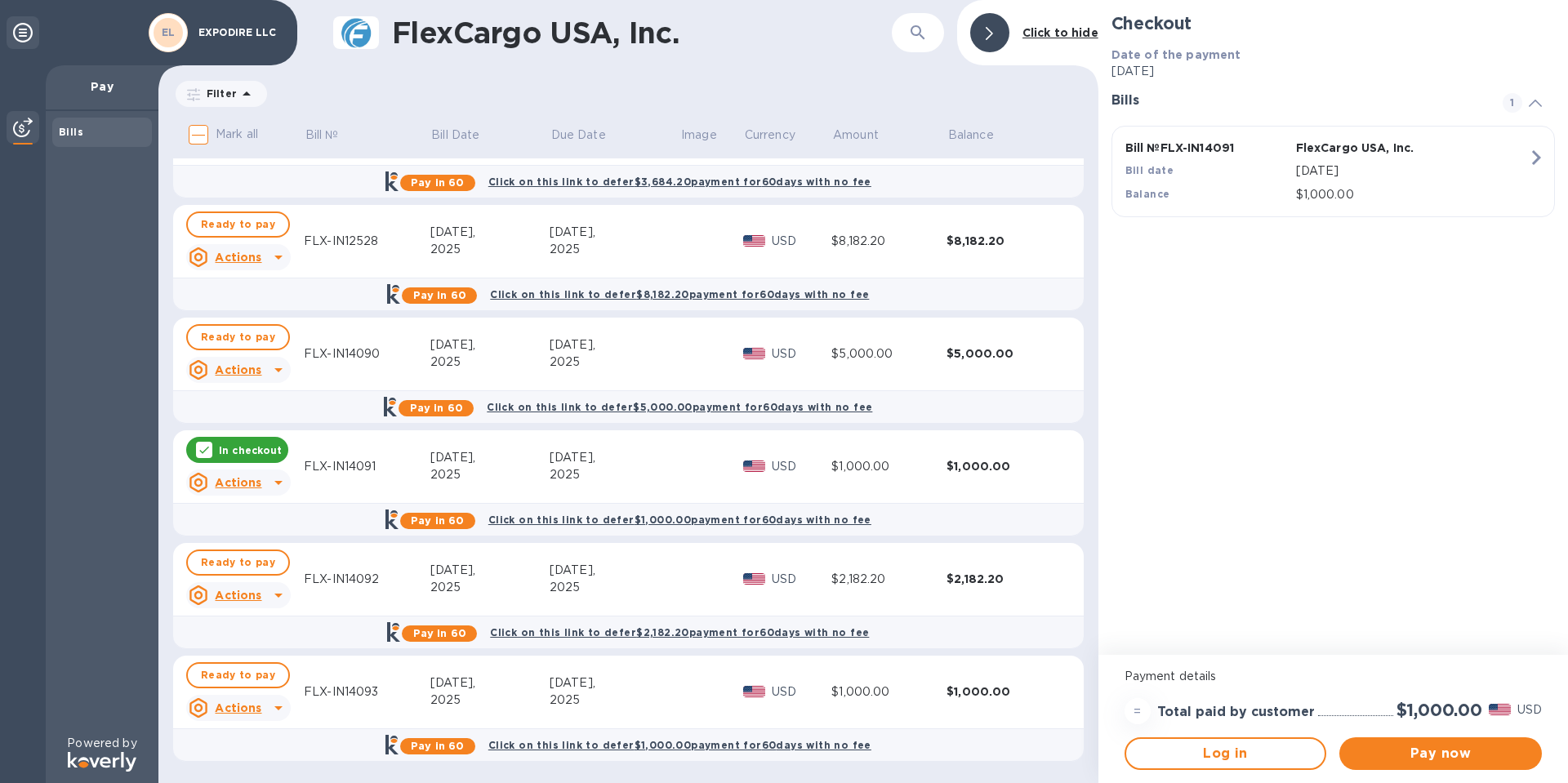
click at [254, 447] on p "In checkout" at bounding box center [250, 451] width 63 height 14
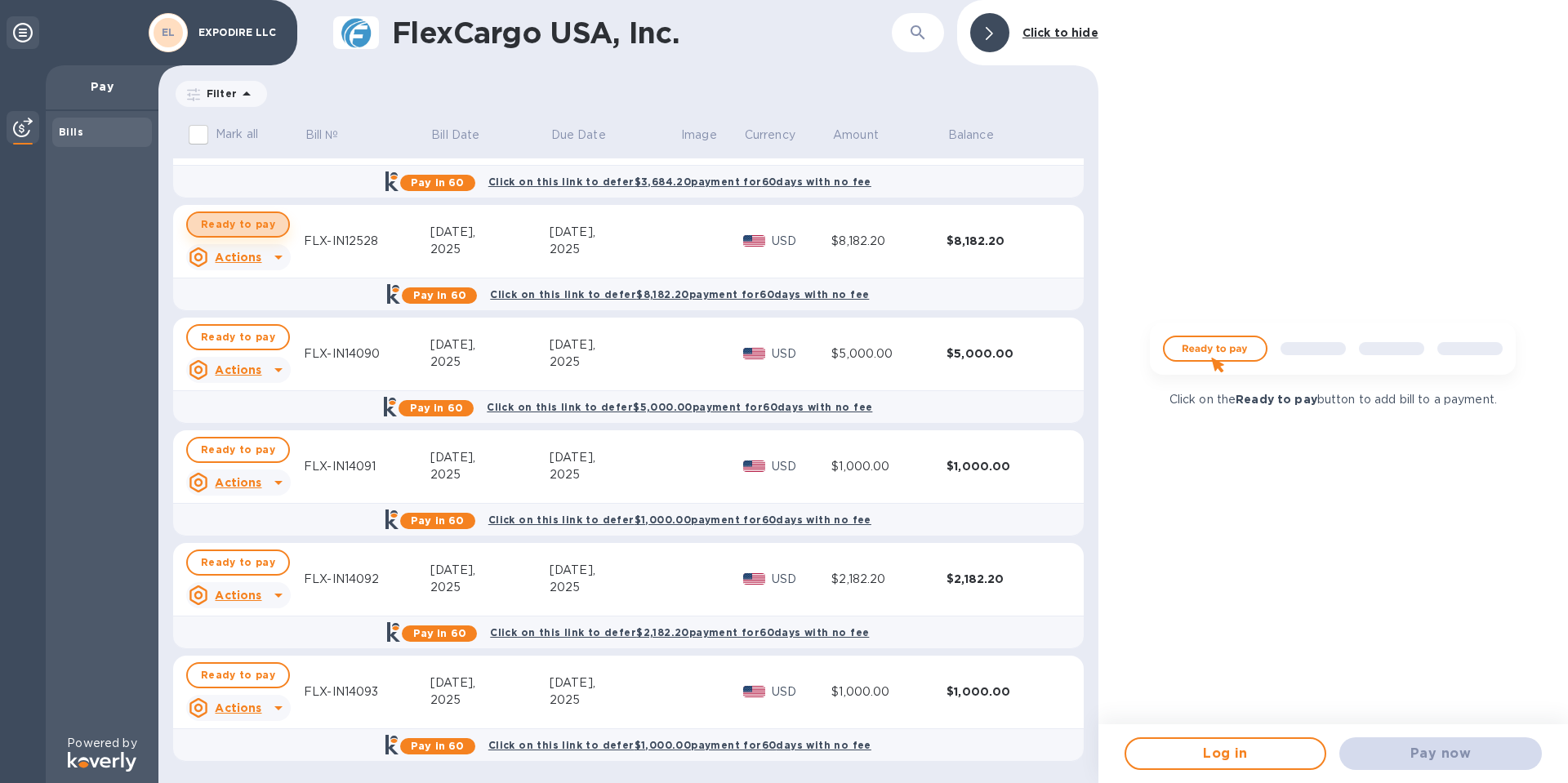
click at [240, 225] on span "Ready to pay" at bounding box center [238, 225] width 74 height 19
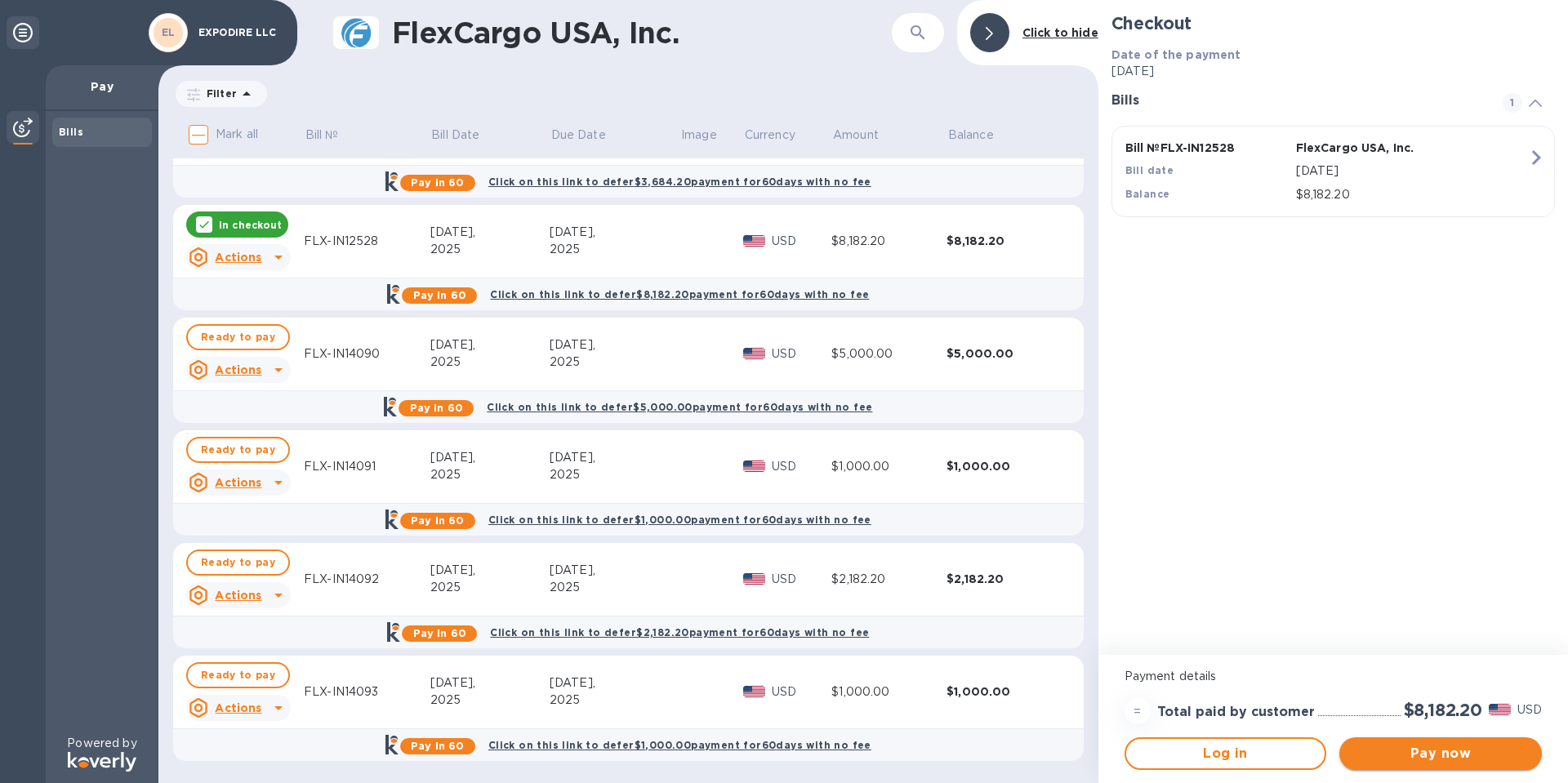
click at [1418, 750] on span "Pay now" at bounding box center [1440, 754] width 176 height 19
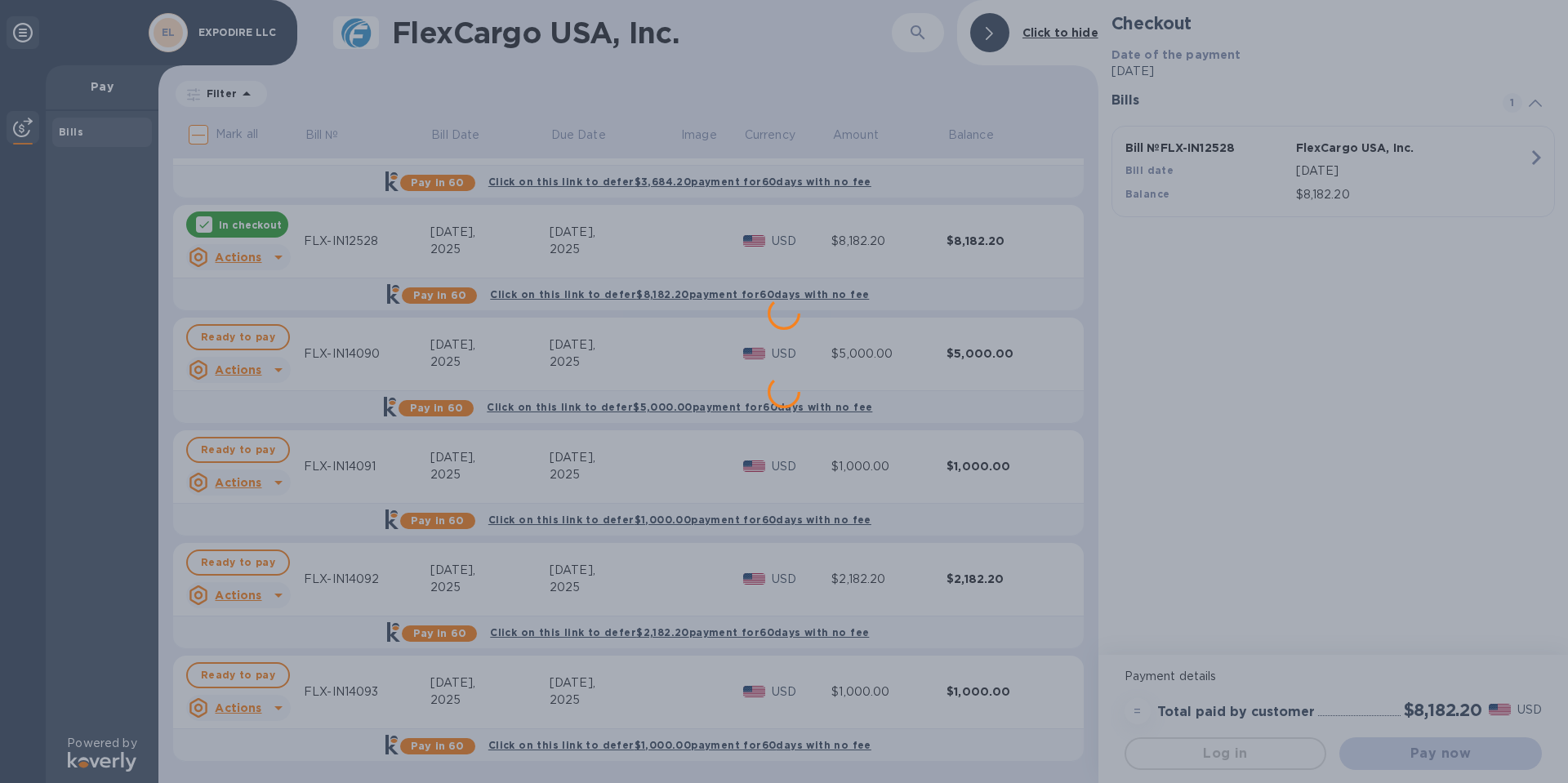
scroll to position [0, 0]
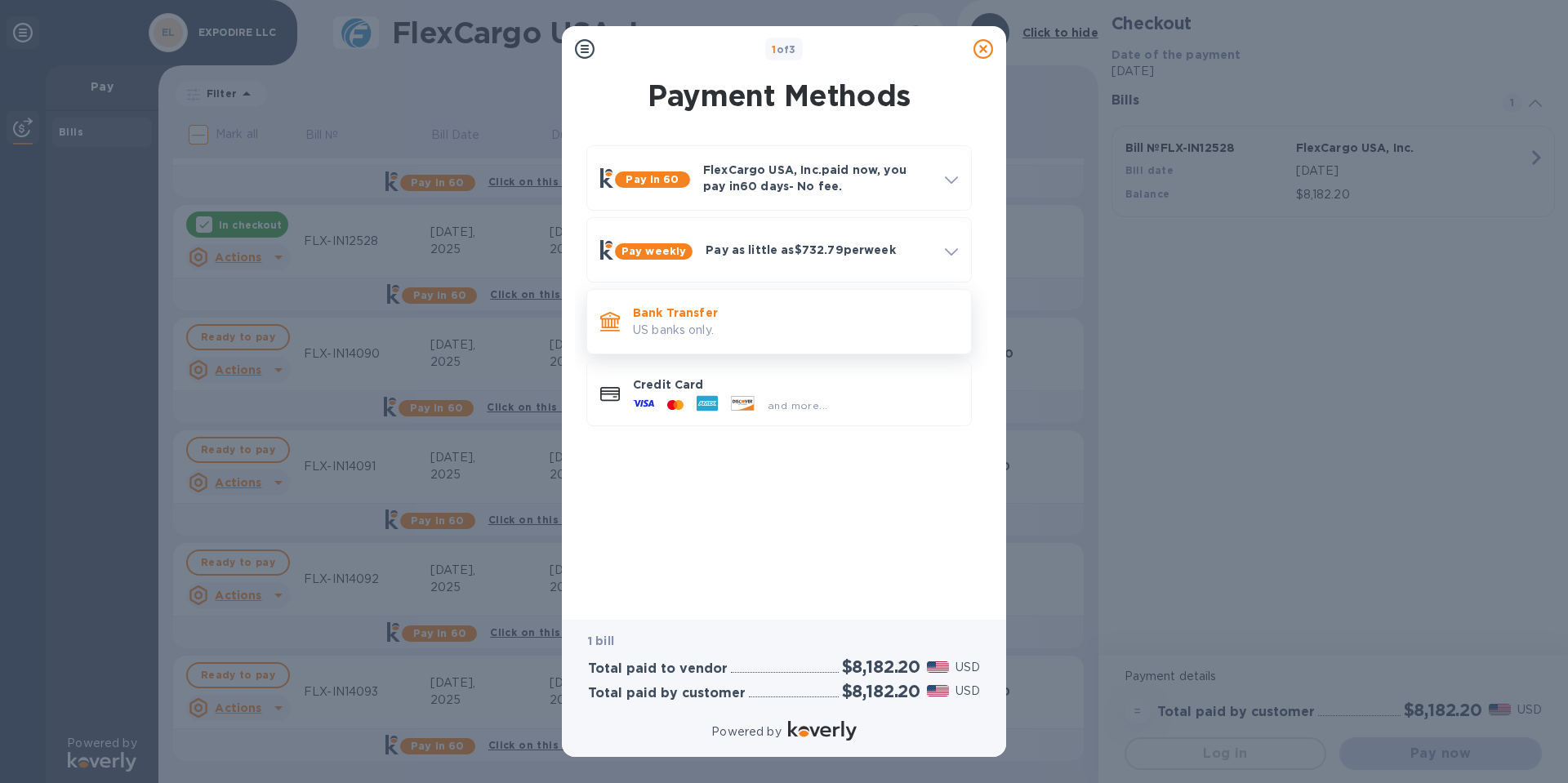
click at [735, 324] on p "US banks only." at bounding box center [795, 329] width 325 height 17
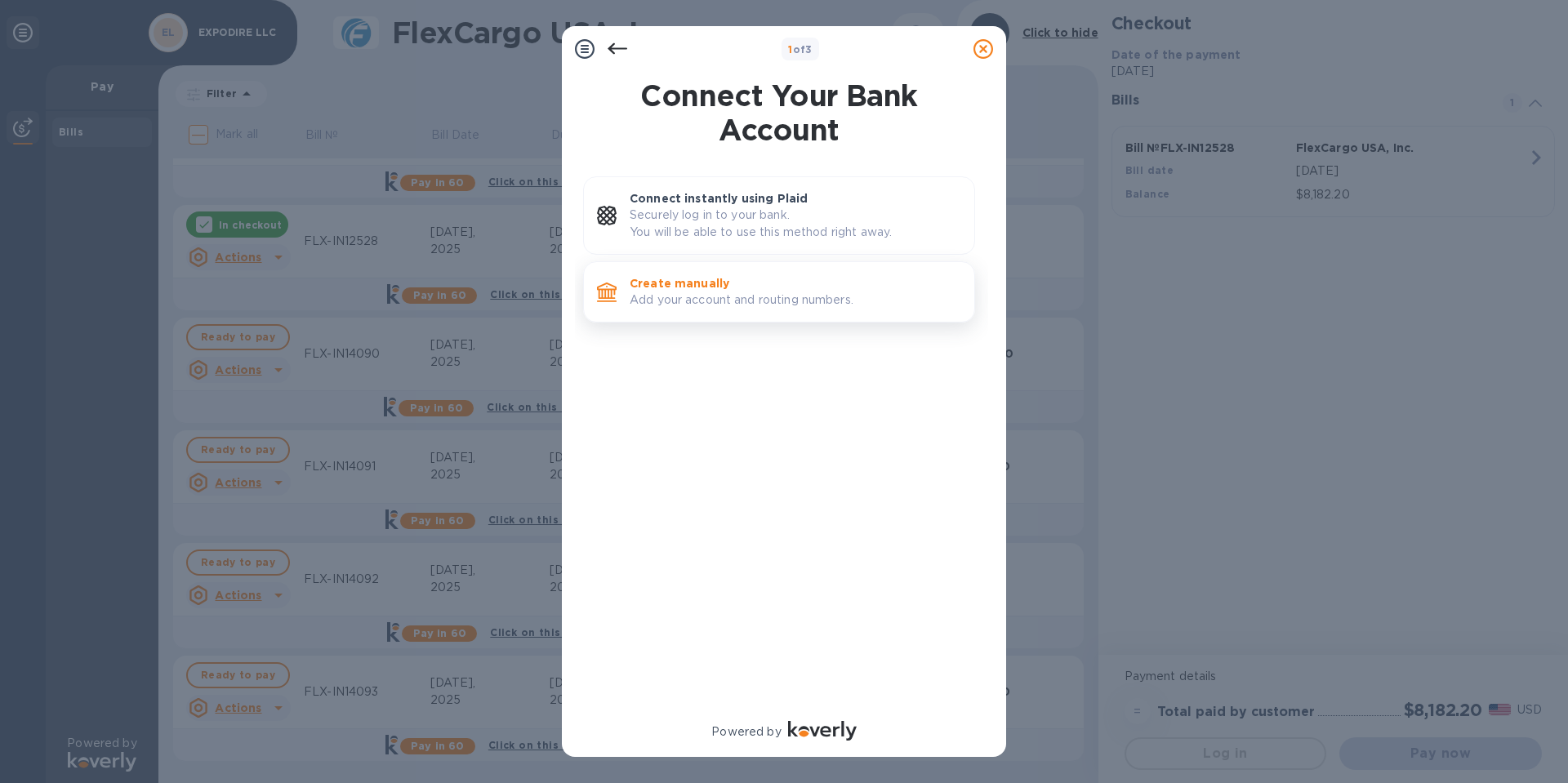
click at [703, 299] on p "Add your account and routing numbers." at bounding box center [795, 299] width 332 height 17
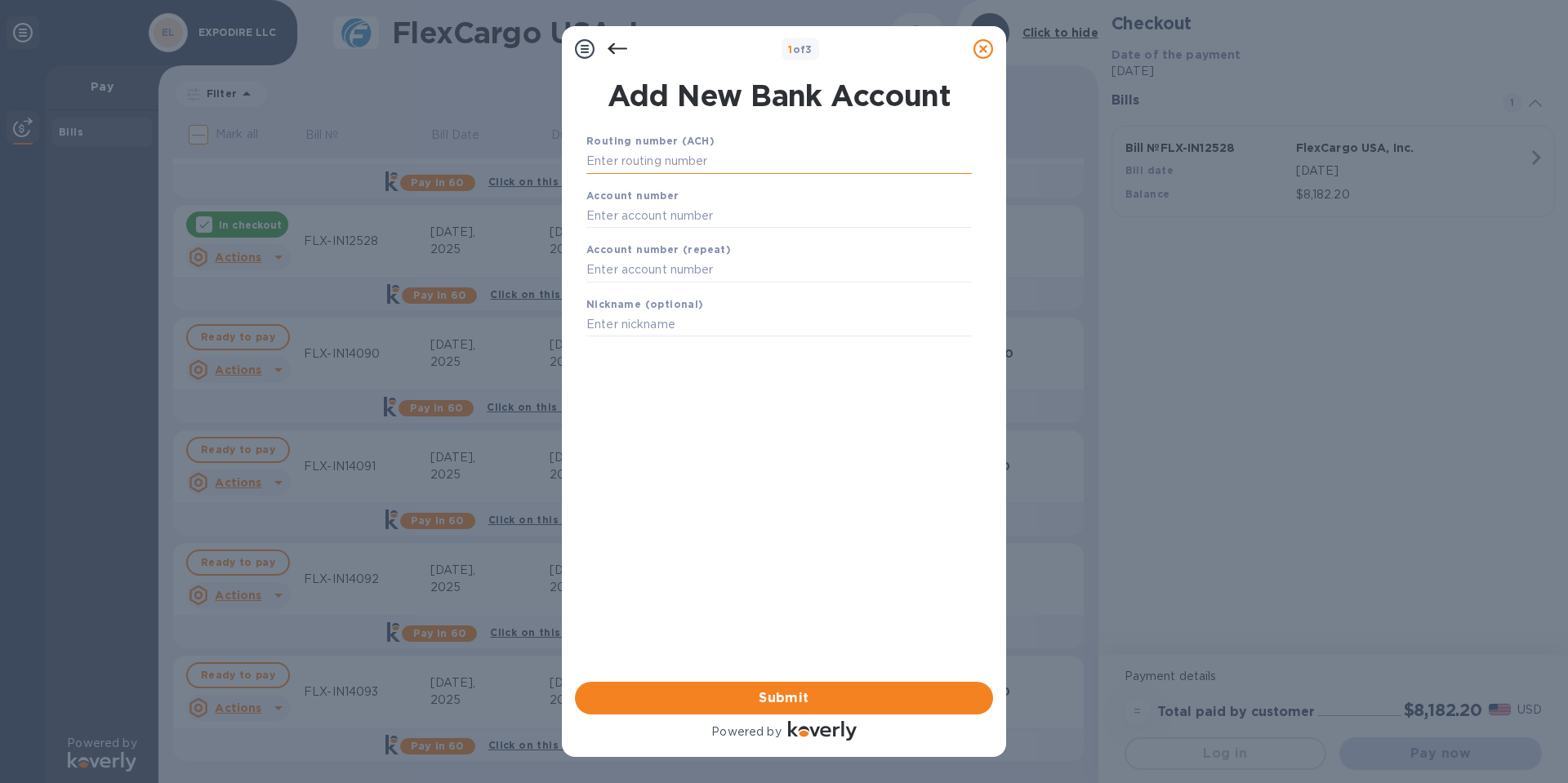
click at [651, 164] on input "text" at bounding box center [779, 162] width 386 height 25
click at [639, 211] on input "text" at bounding box center [779, 216] width 386 height 25
click at [632, 267] on input "text" at bounding box center [779, 270] width 386 height 25
click at [632, 319] on input "text" at bounding box center [779, 325] width 386 height 25
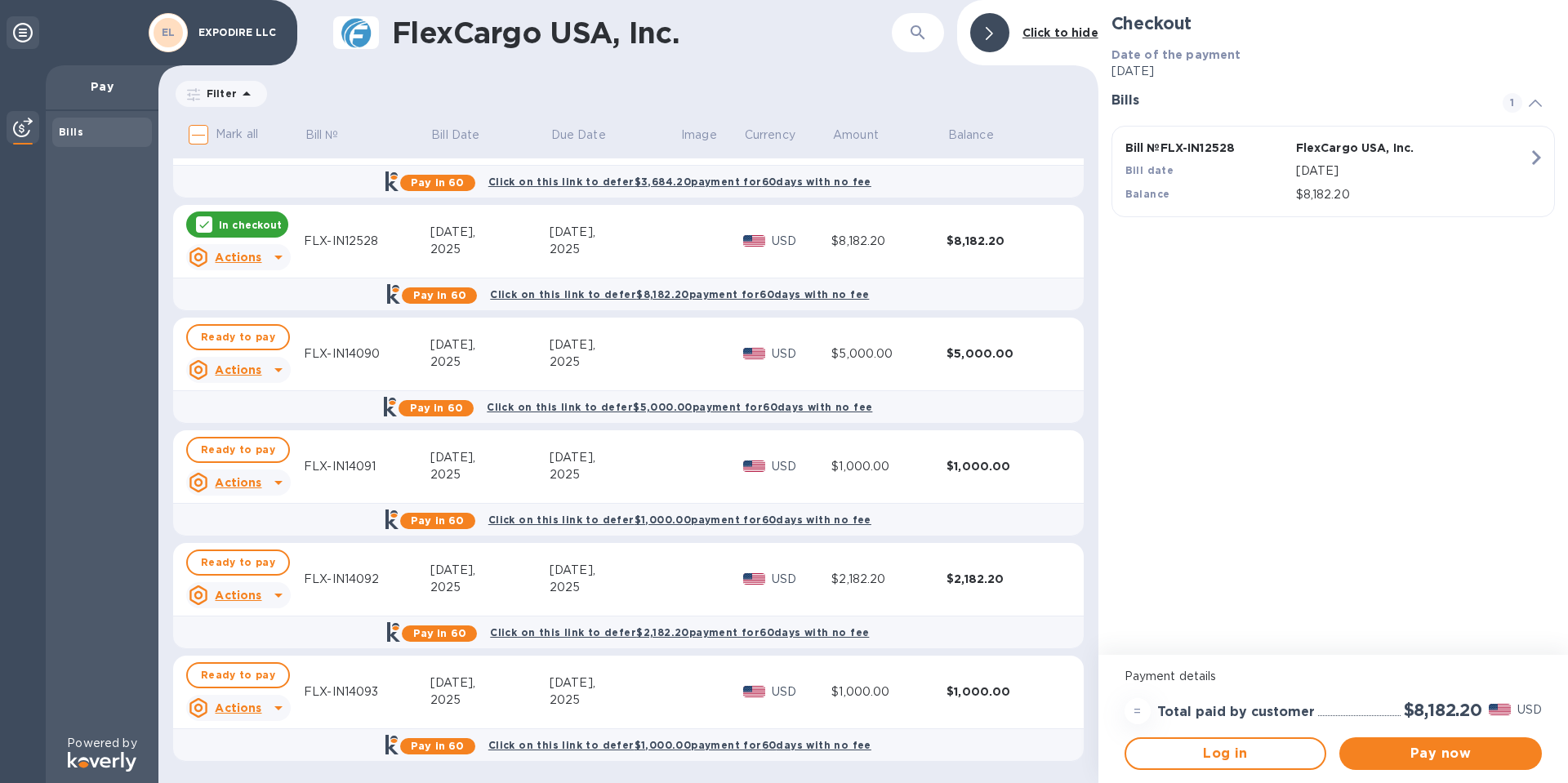
click at [252, 222] on p "In checkout" at bounding box center [250, 225] width 63 height 14
